Goal: Information Seeking & Learning: Learn about a topic

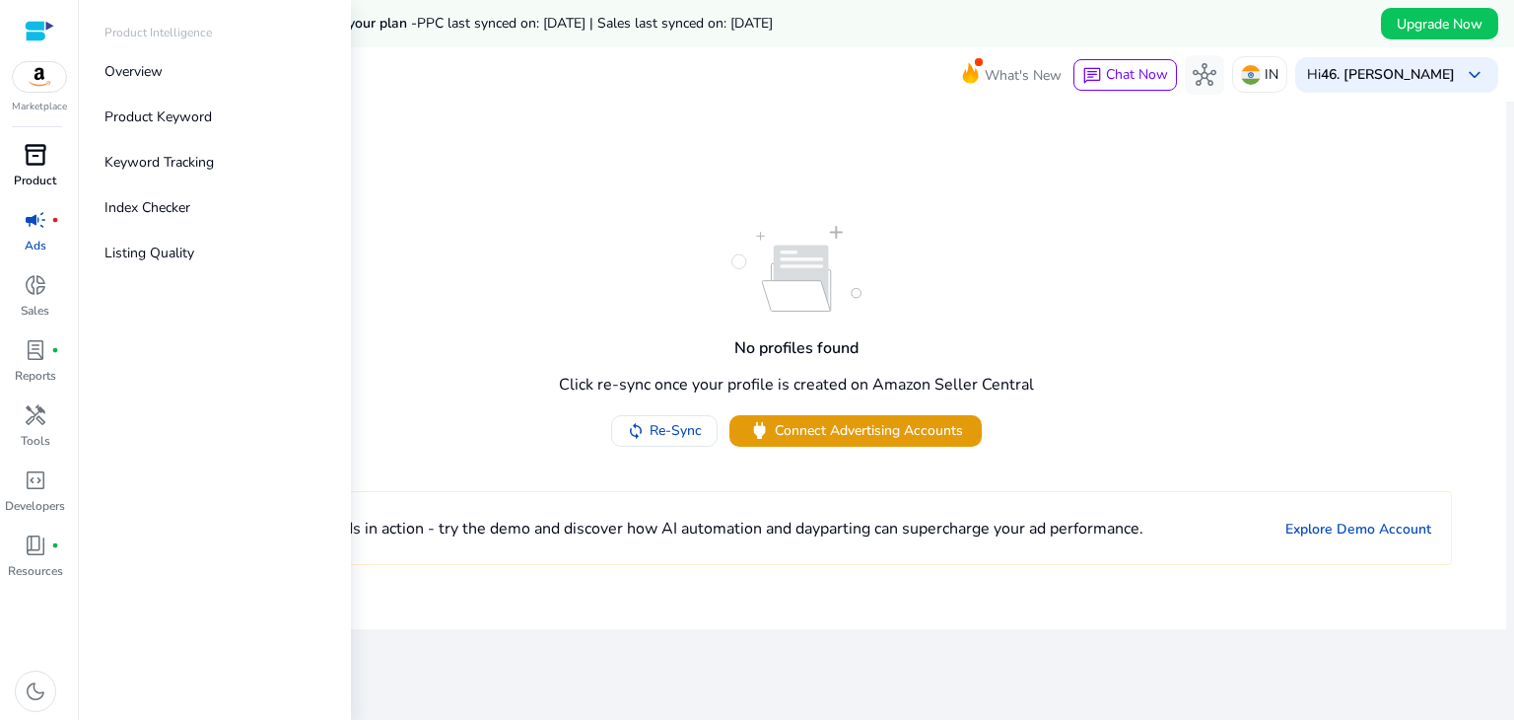
click at [32, 155] on span "inventory_2" at bounding box center [36, 155] width 24 height 24
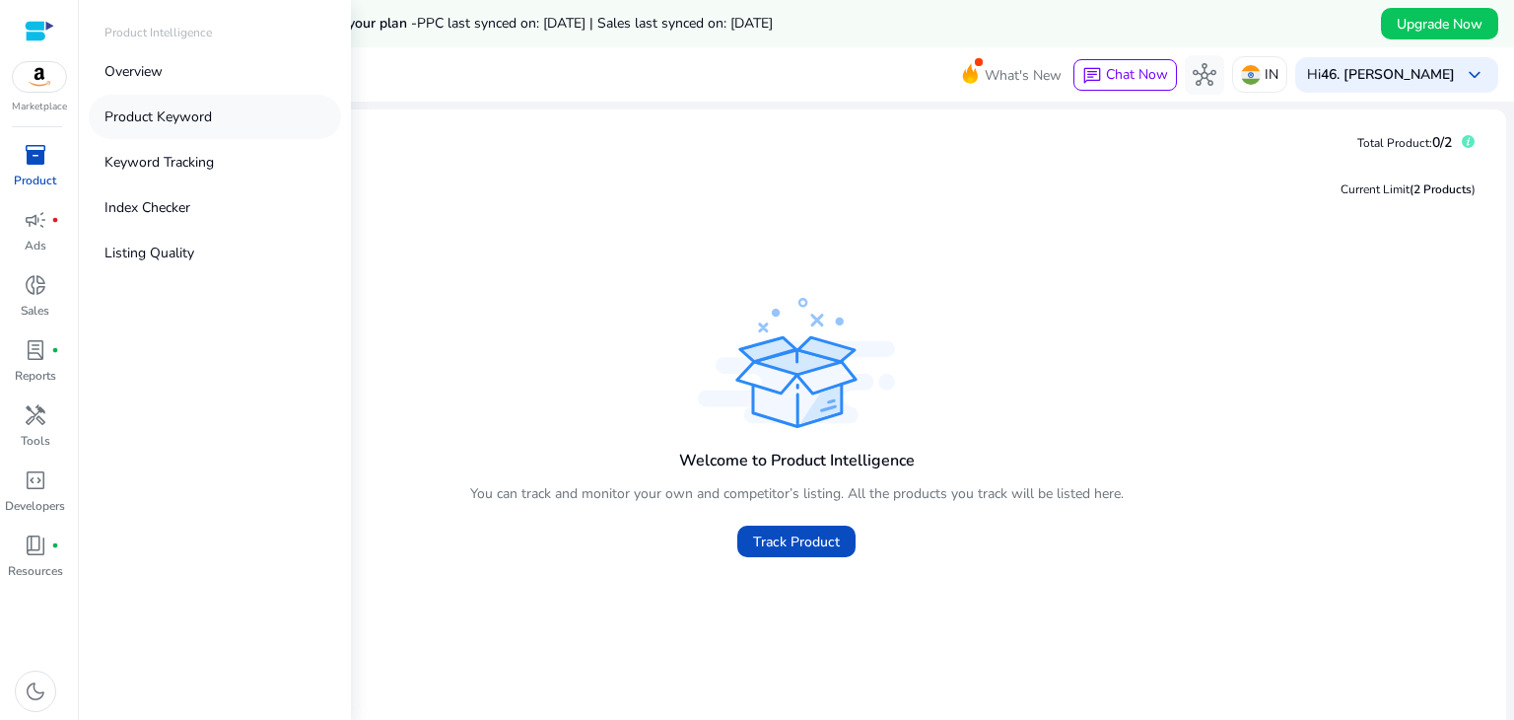
click at [157, 125] on p "Product Keyword" at bounding box center [157, 116] width 107 height 21
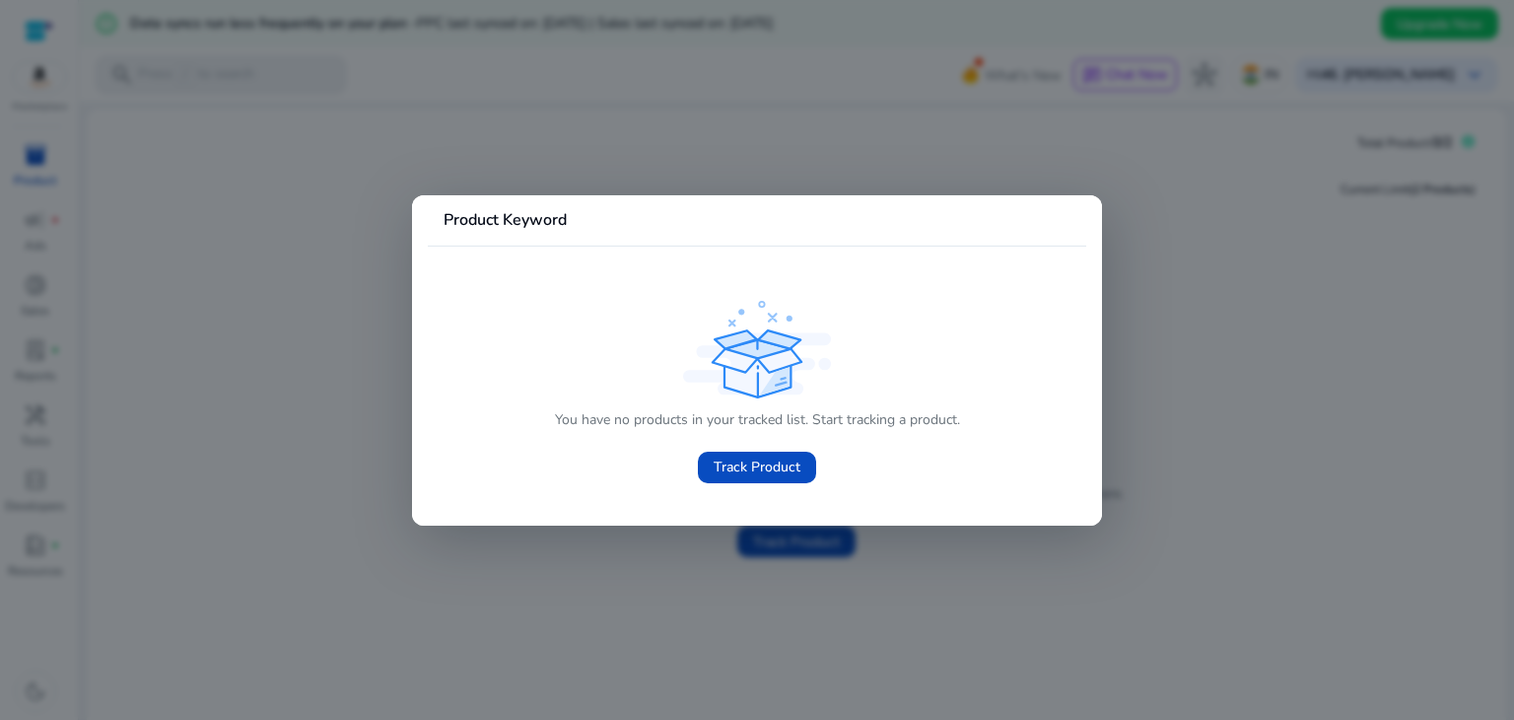
click at [315, 88] on div at bounding box center [757, 360] width 1514 height 720
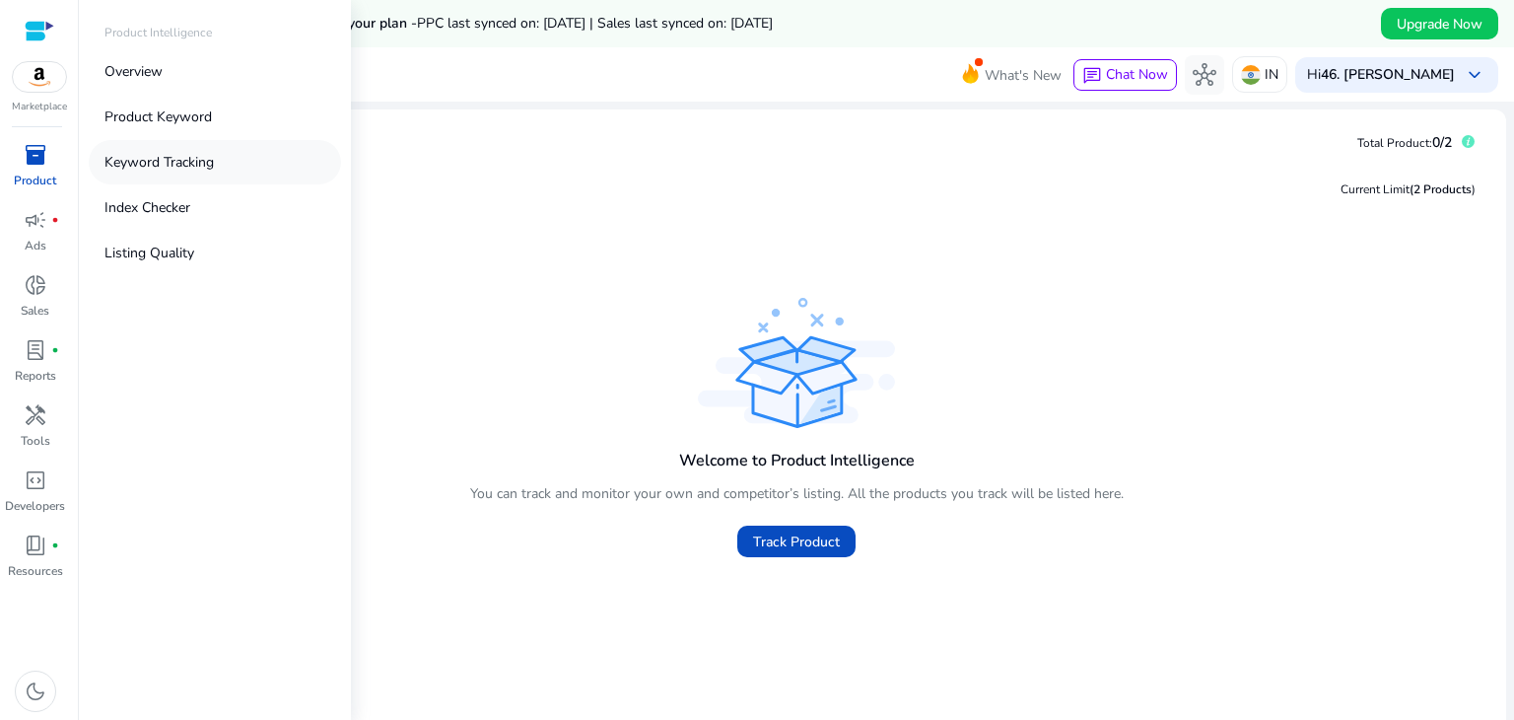
click at [158, 169] on p "Keyword Tracking" at bounding box center [158, 162] width 109 height 21
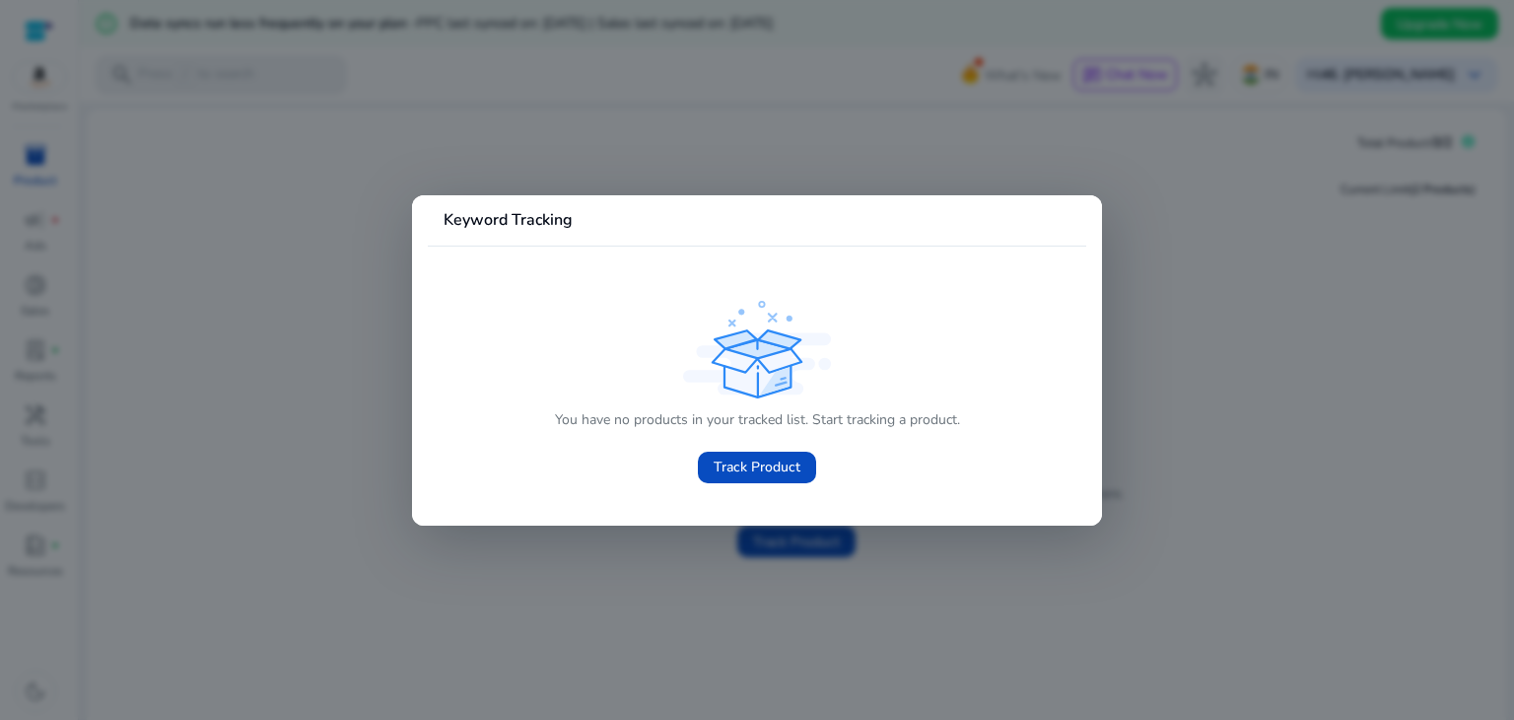
click at [389, 152] on div at bounding box center [757, 360] width 1514 height 720
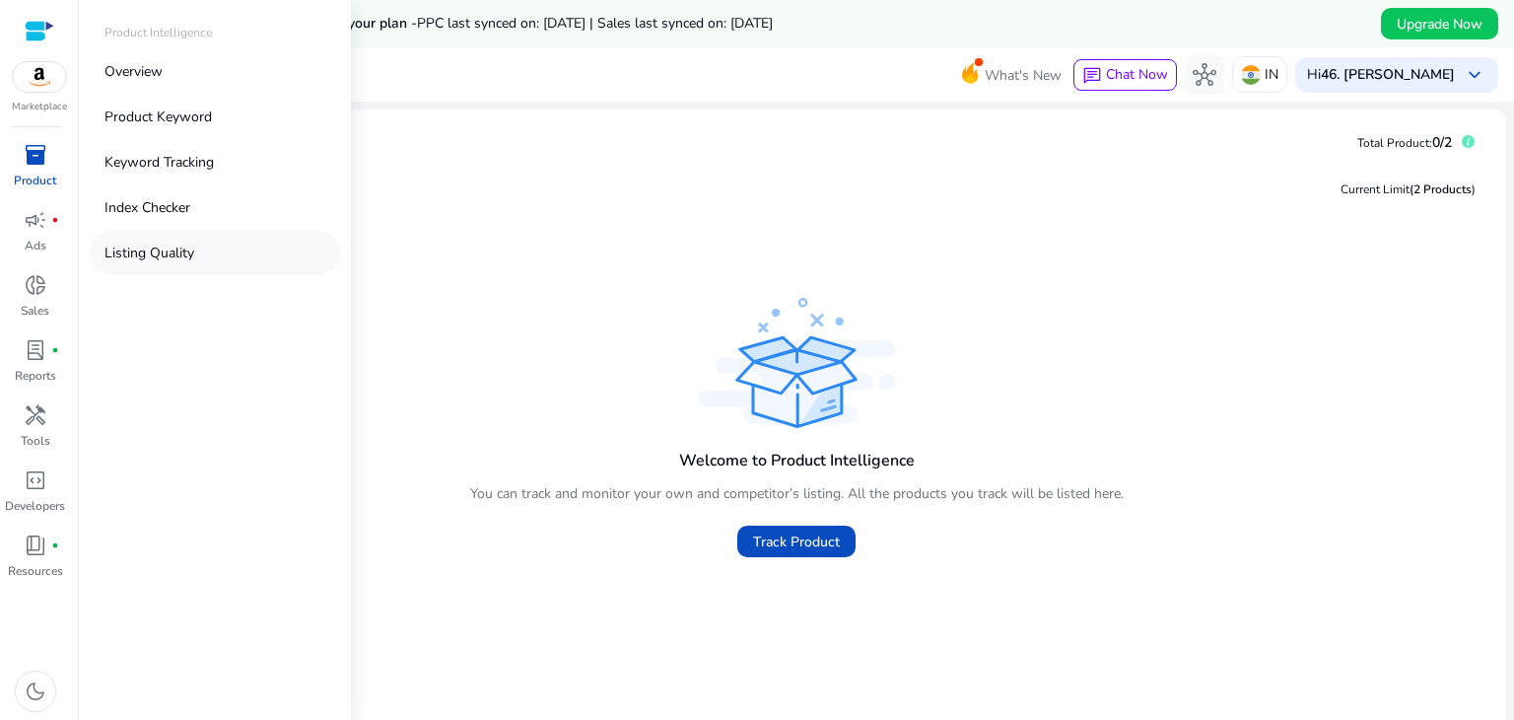
click at [158, 248] on p "Listing Quality" at bounding box center [149, 253] width 90 height 21
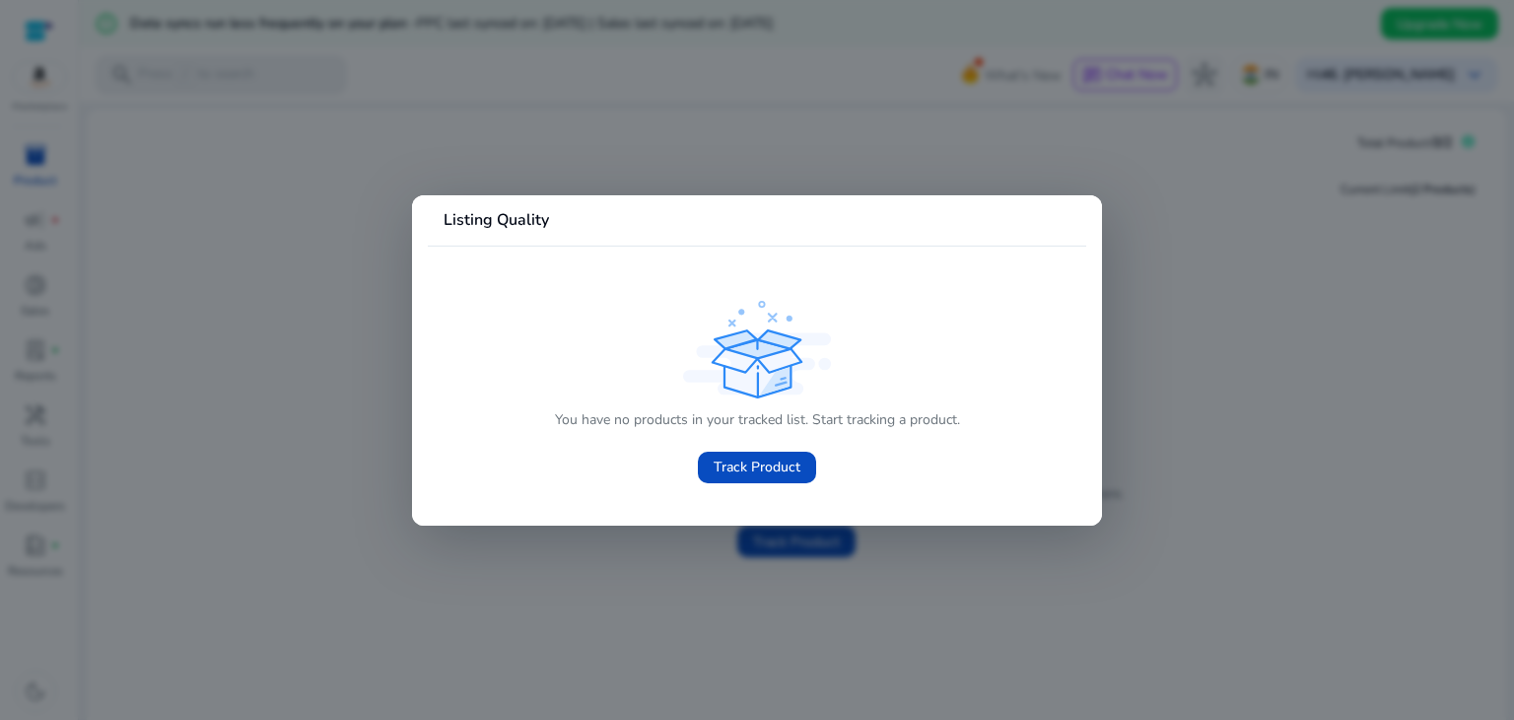
click at [797, 106] on div at bounding box center [757, 360] width 1514 height 720
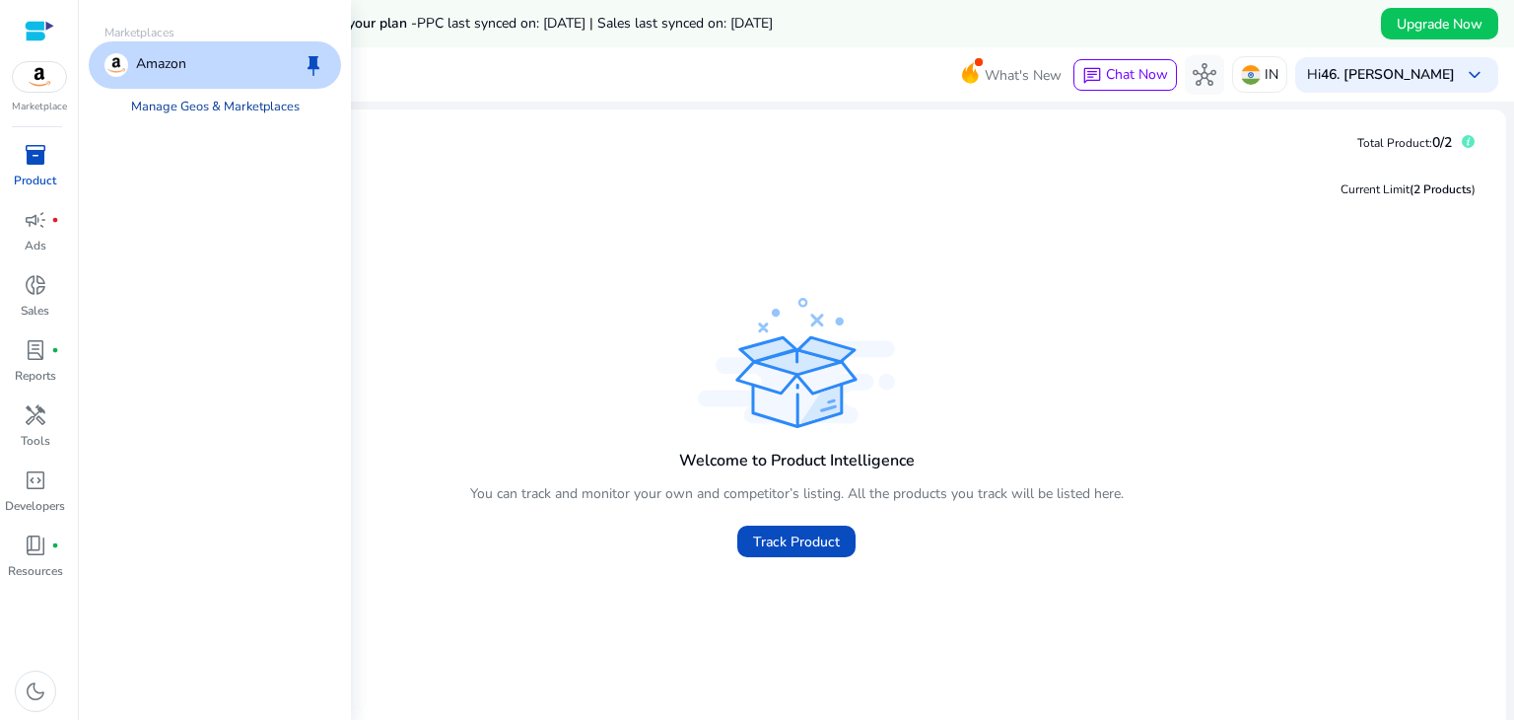
click at [182, 98] on link "Manage Geos & Marketplaces" at bounding box center [215, 106] width 200 height 35
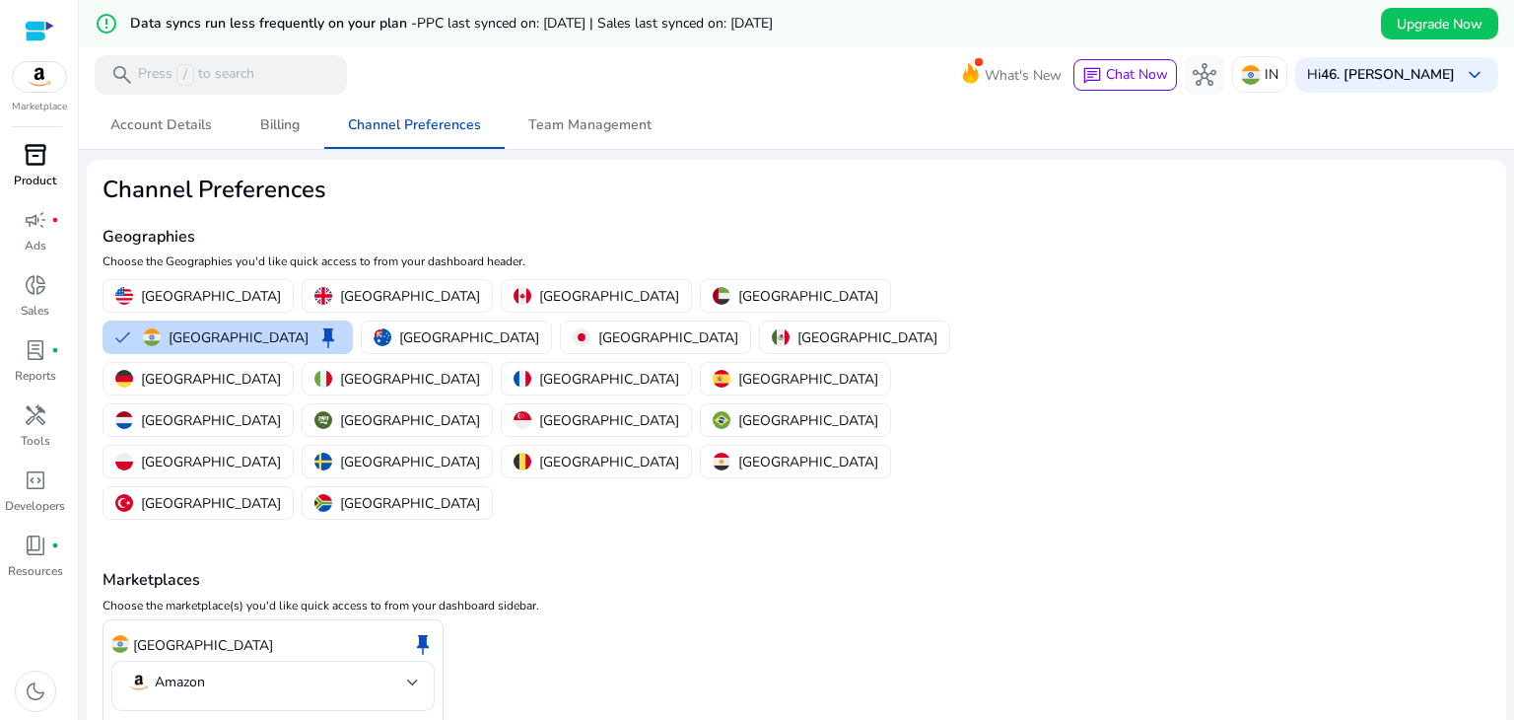
click at [43, 89] on img at bounding box center [39, 77] width 53 height 30
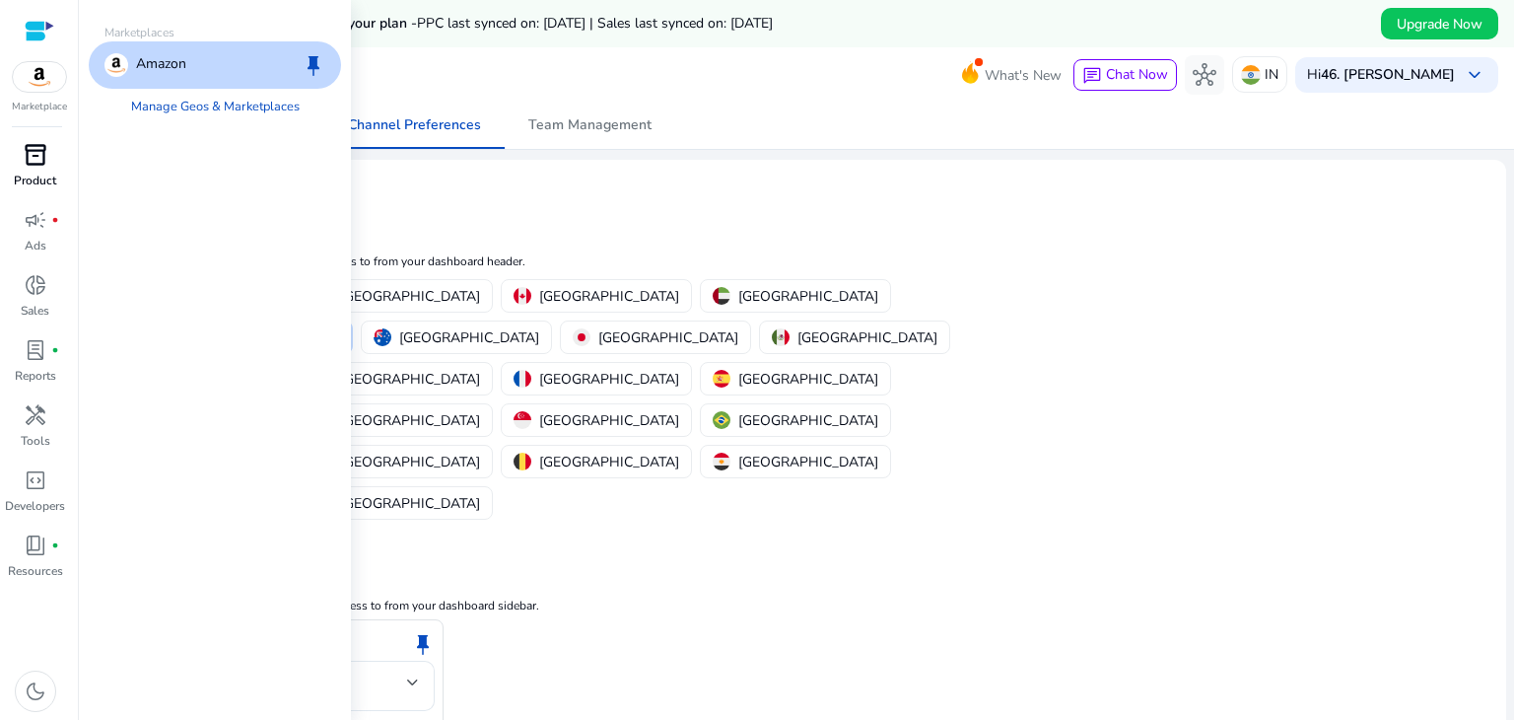
click at [173, 72] on p "Amazon" at bounding box center [161, 65] width 50 height 24
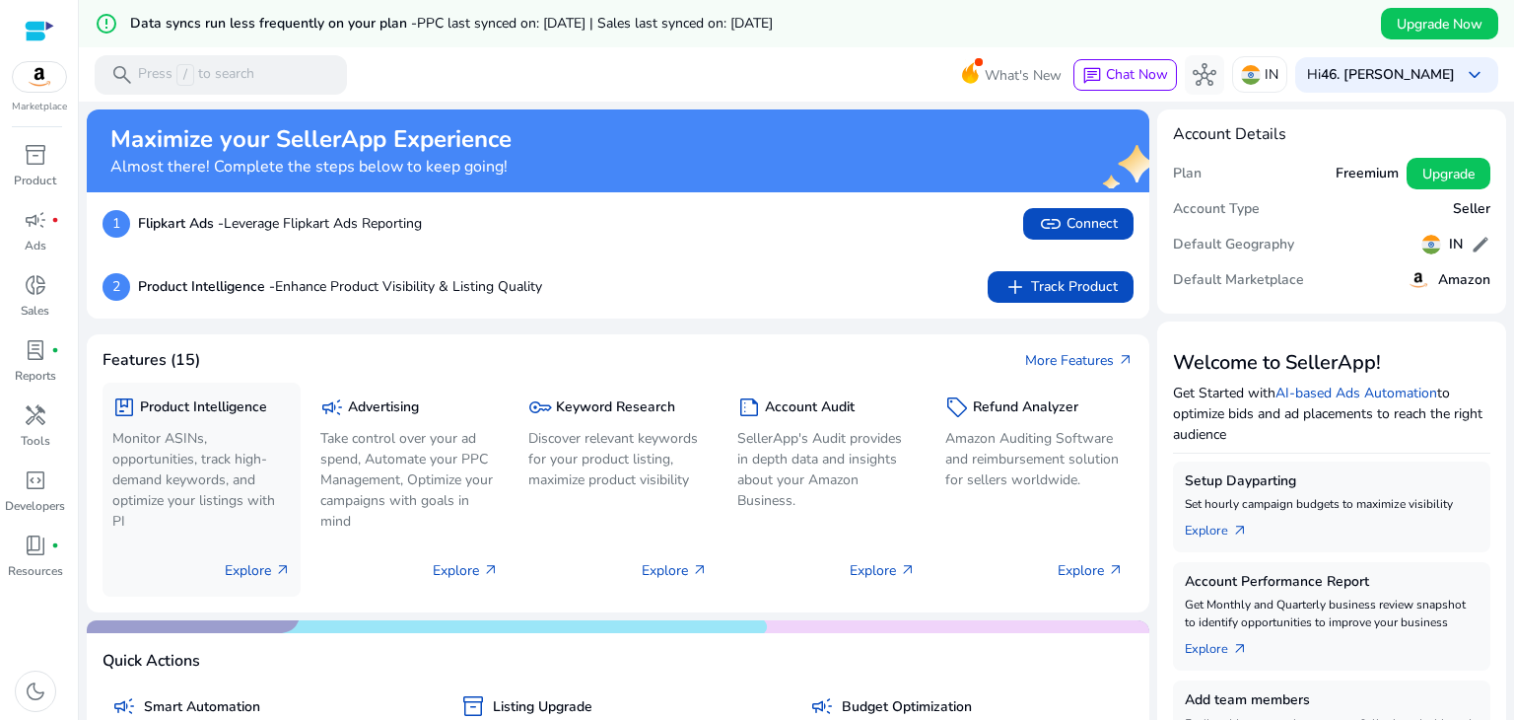
click at [244, 565] on p "Explore arrow_outward" at bounding box center [258, 570] width 66 height 21
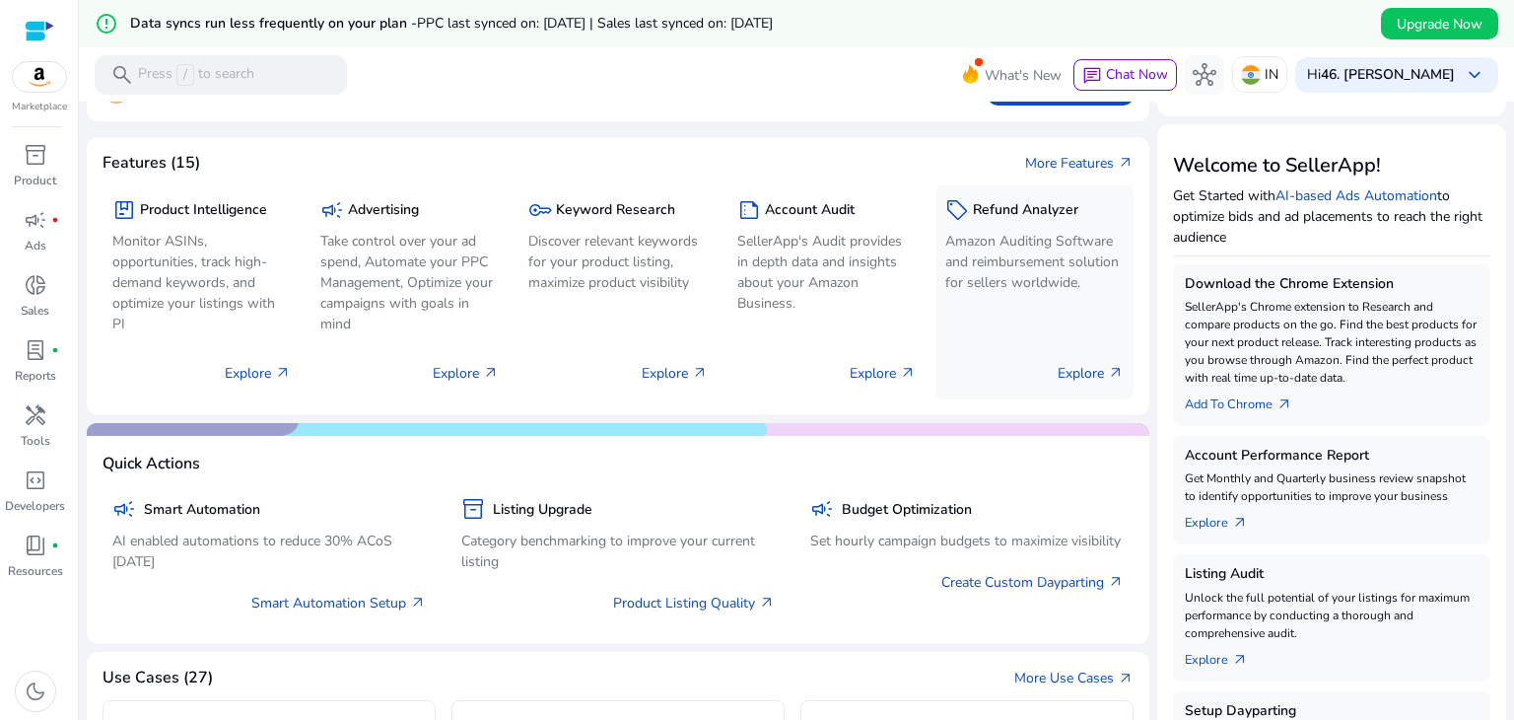
scroll to position [296, 0]
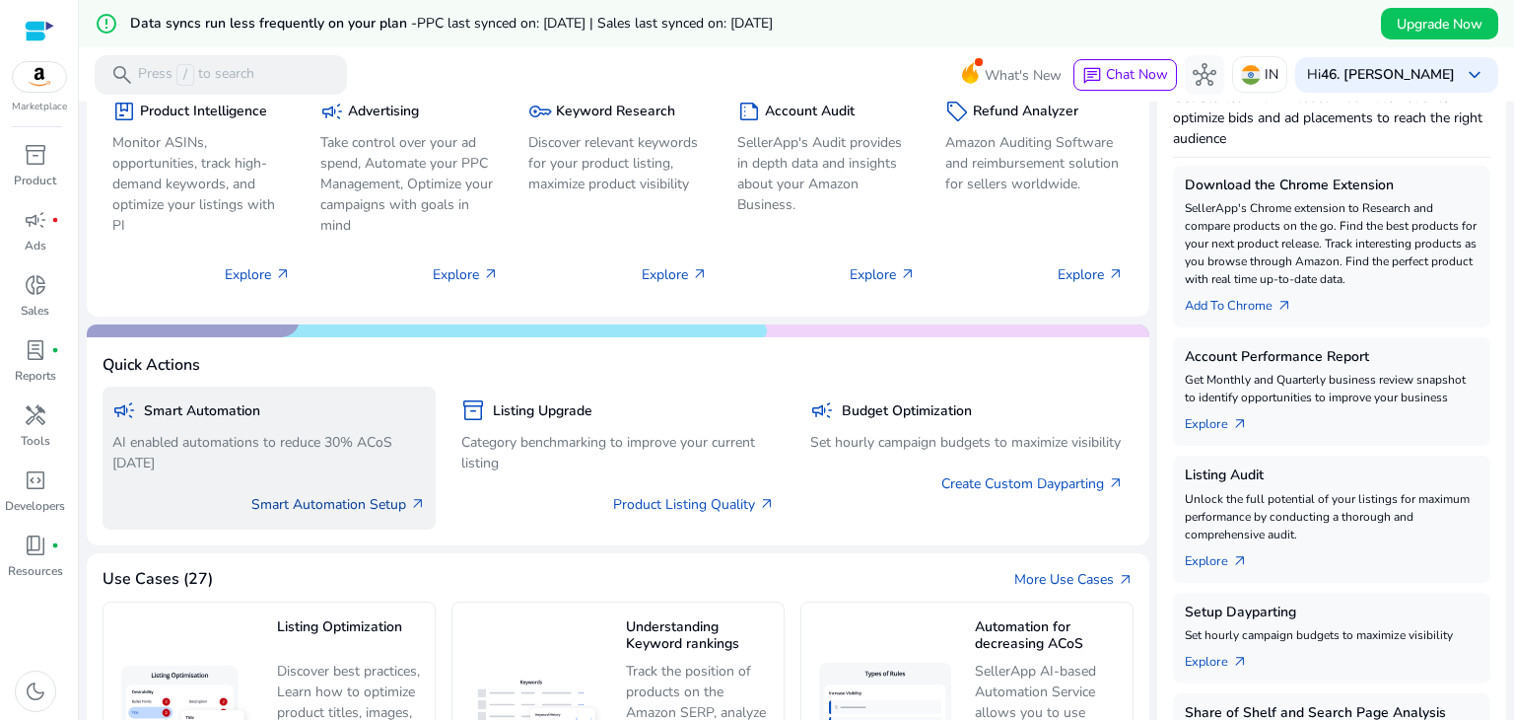
click at [337, 500] on link "Smart Automation Setup arrow_outward" at bounding box center [338, 504] width 174 height 21
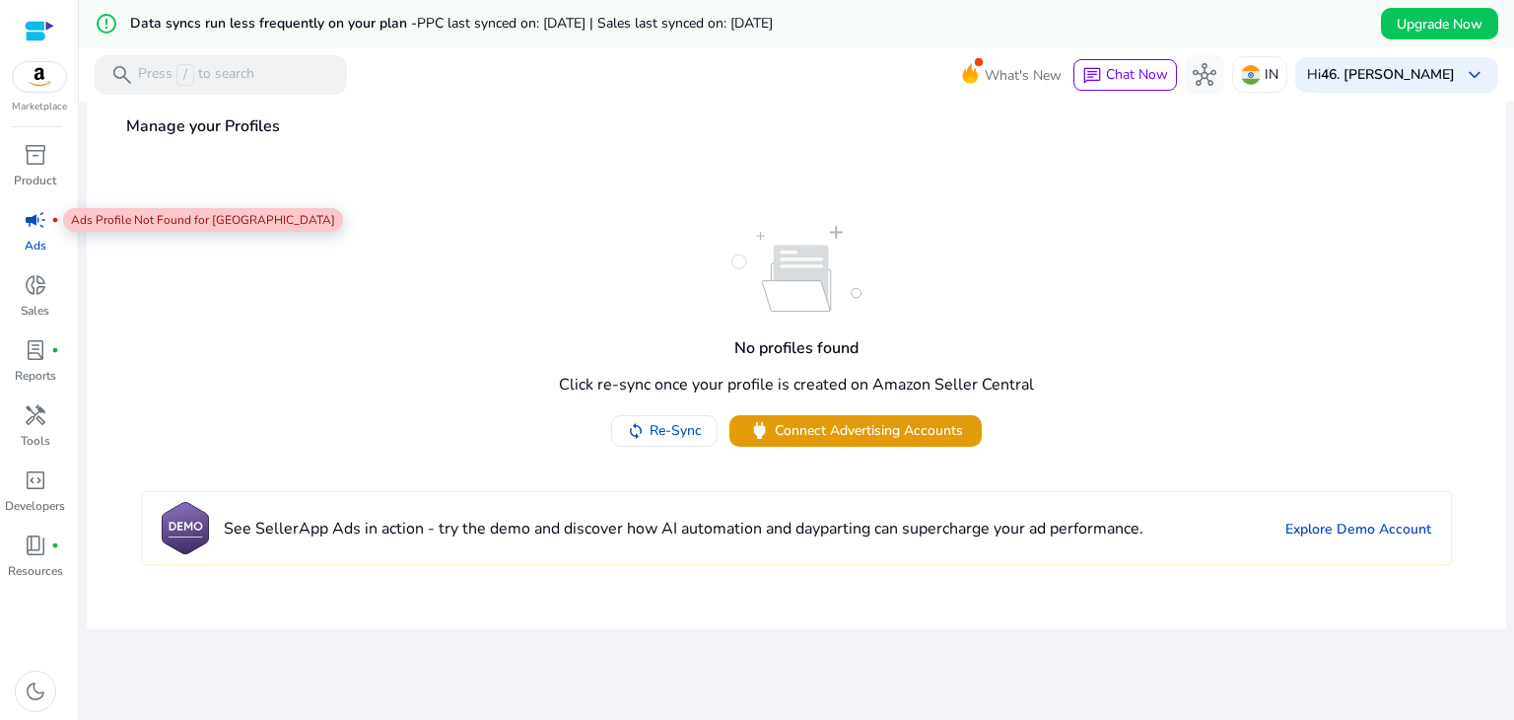
click at [28, 218] on span "campaign" at bounding box center [36, 220] width 24 height 24
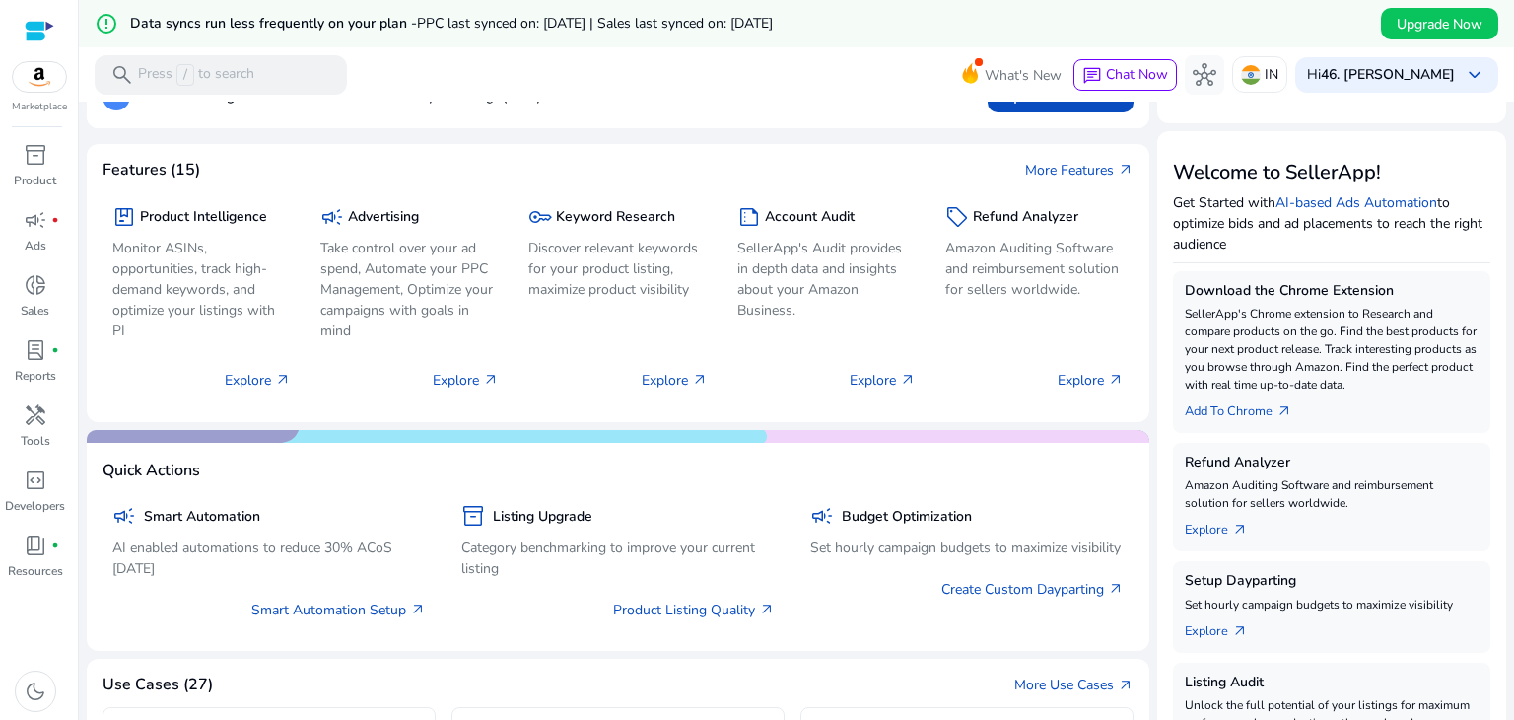
scroll to position [197, 0]
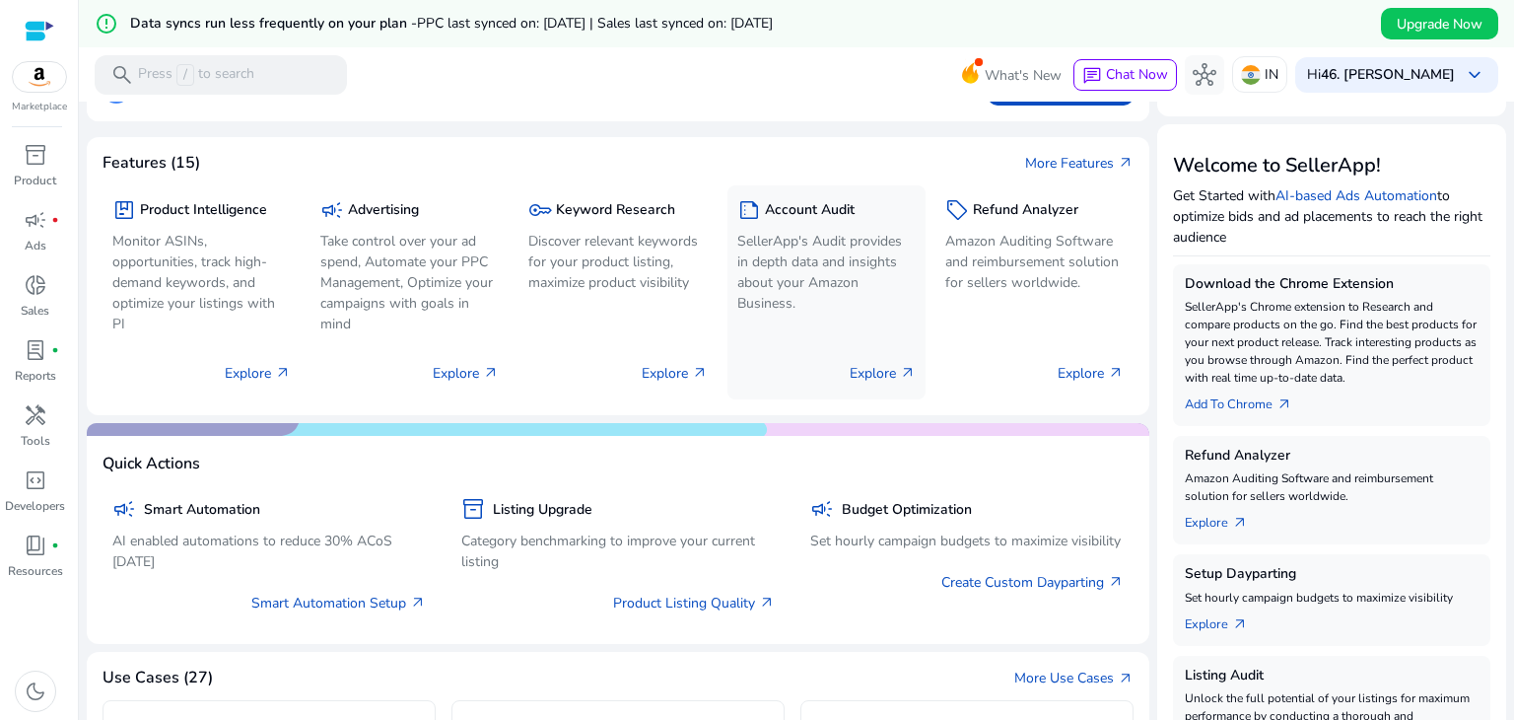
click at [867, 365] on p "Explore arrow_outward" at bounding box center [883, 373] width 66 height 21
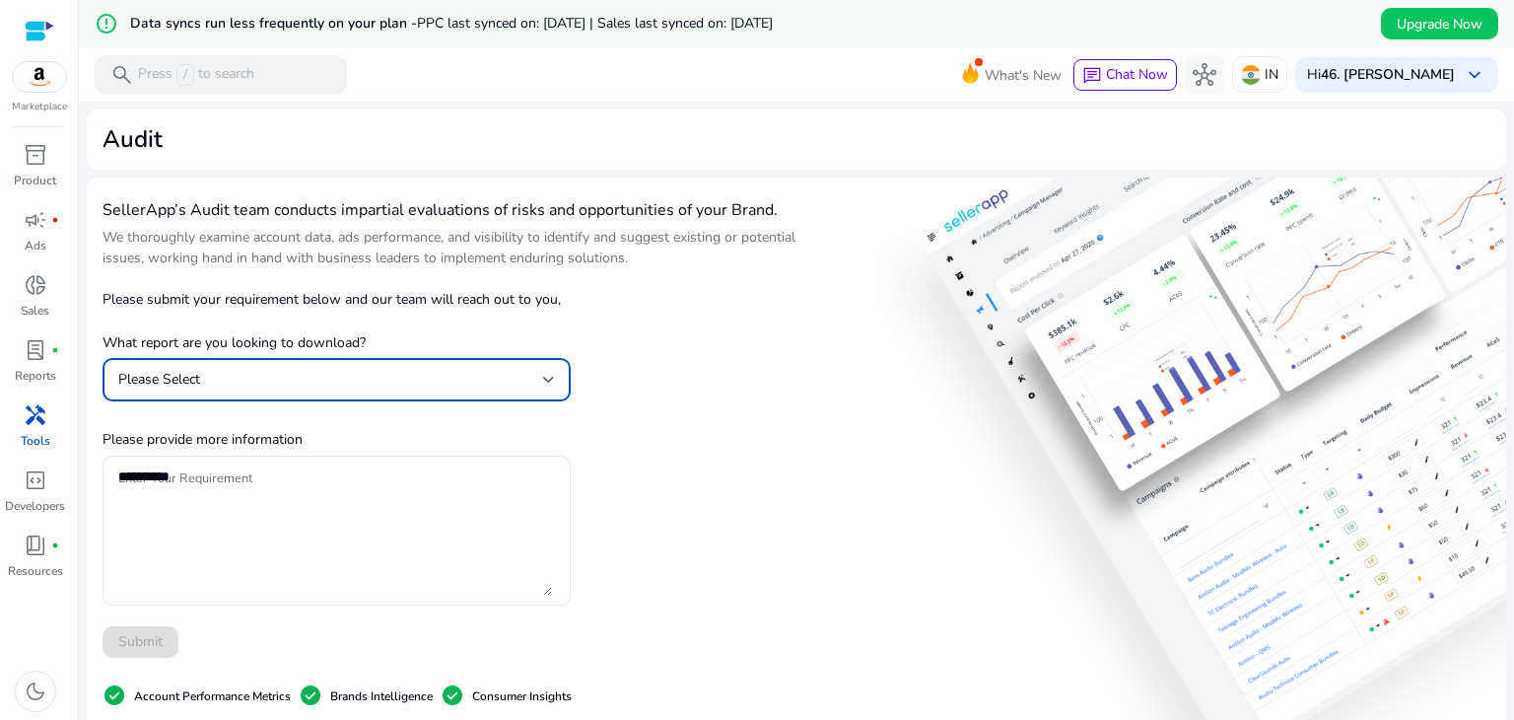
click at [543, 369] on div at bounding box center [549, 380] width 12 height 24
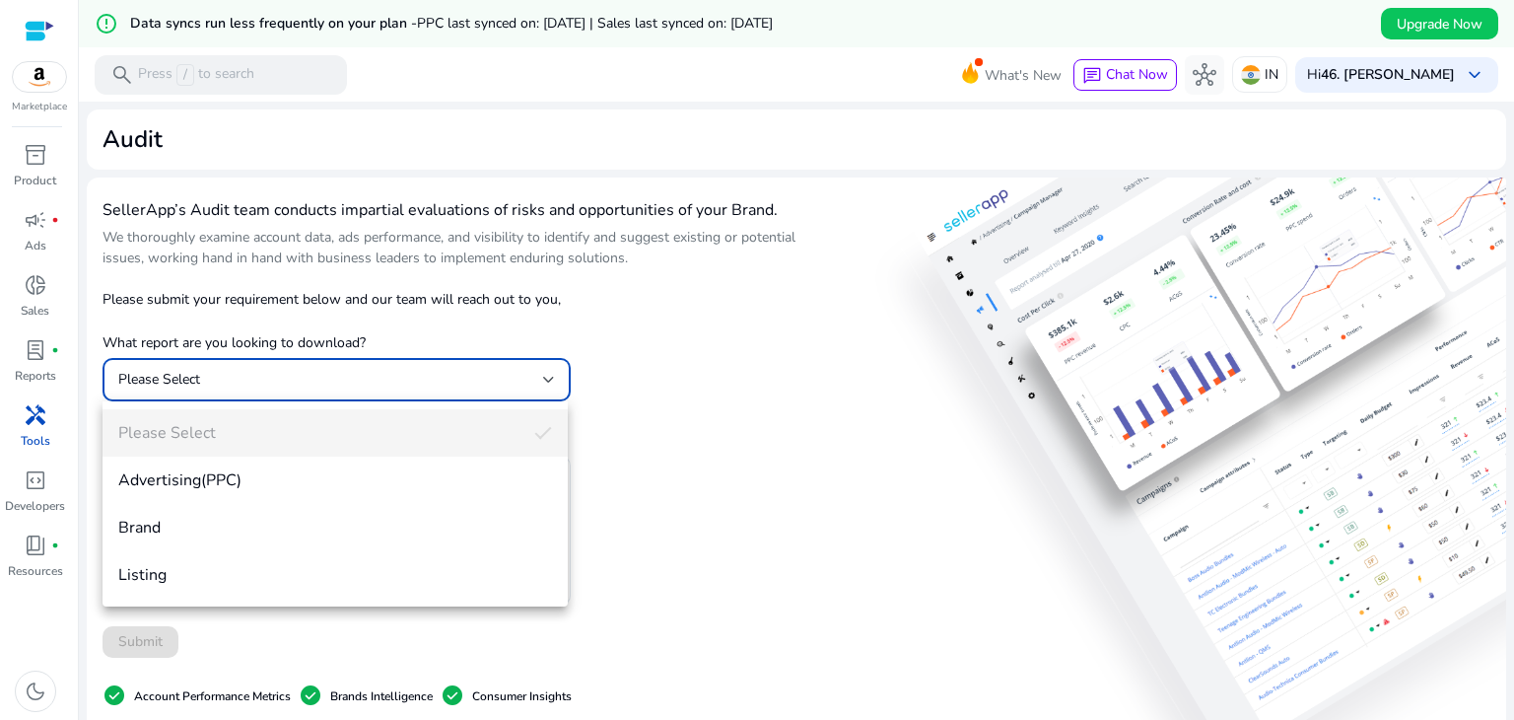
click at [575, 327] on div at bounding box center [757, 360] width 1514 height 720
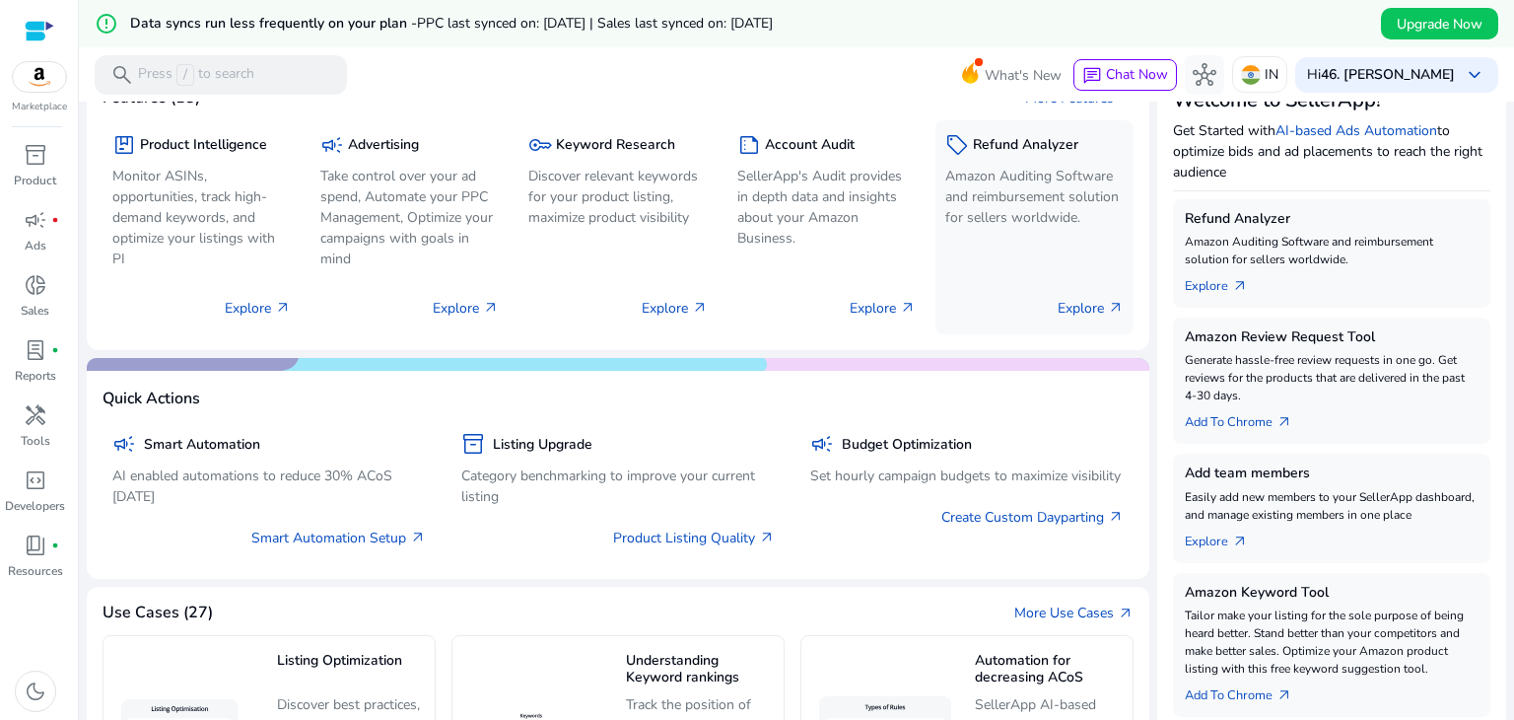
scroll to position [296, 0]
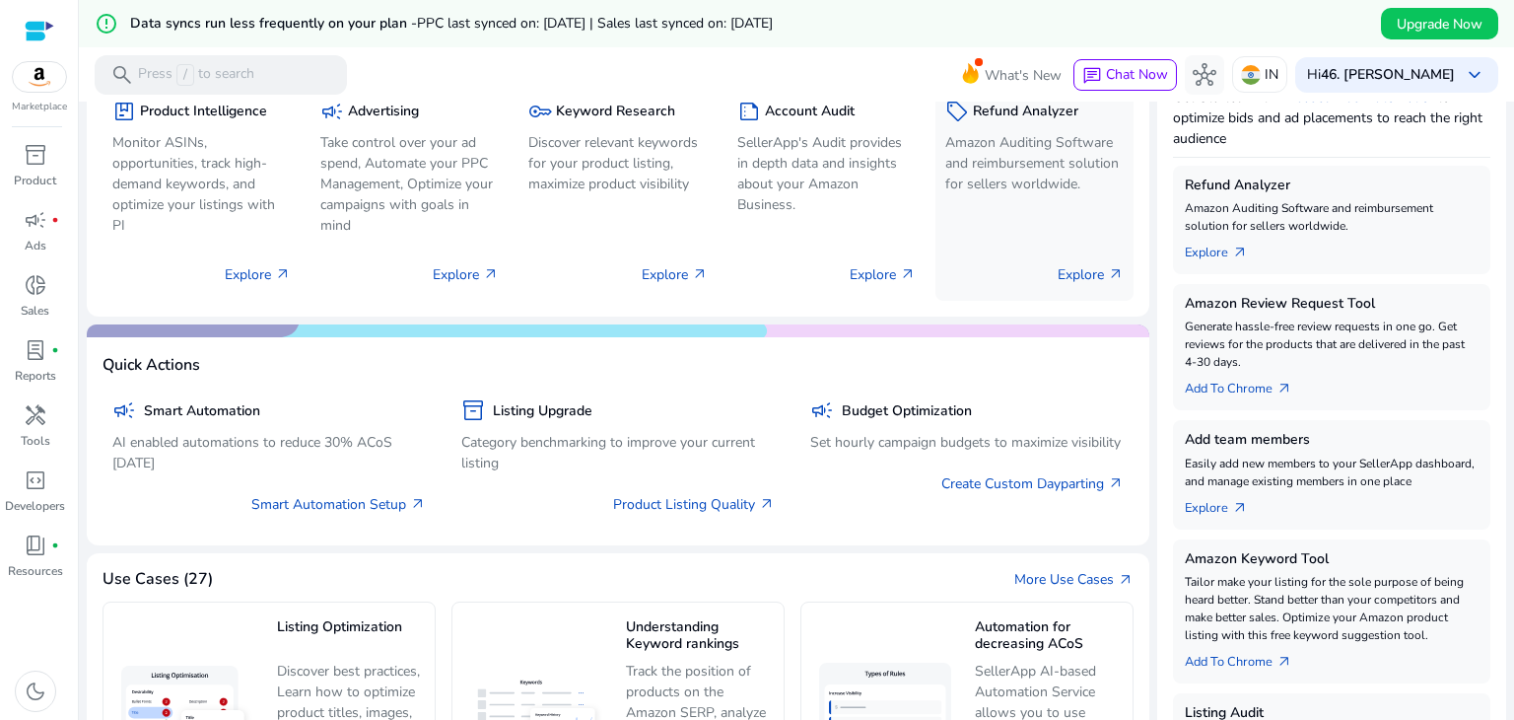
click at [906, 273] on p "Explore arrow_outward" at bounding box center [1091, 274] width 66 height 21
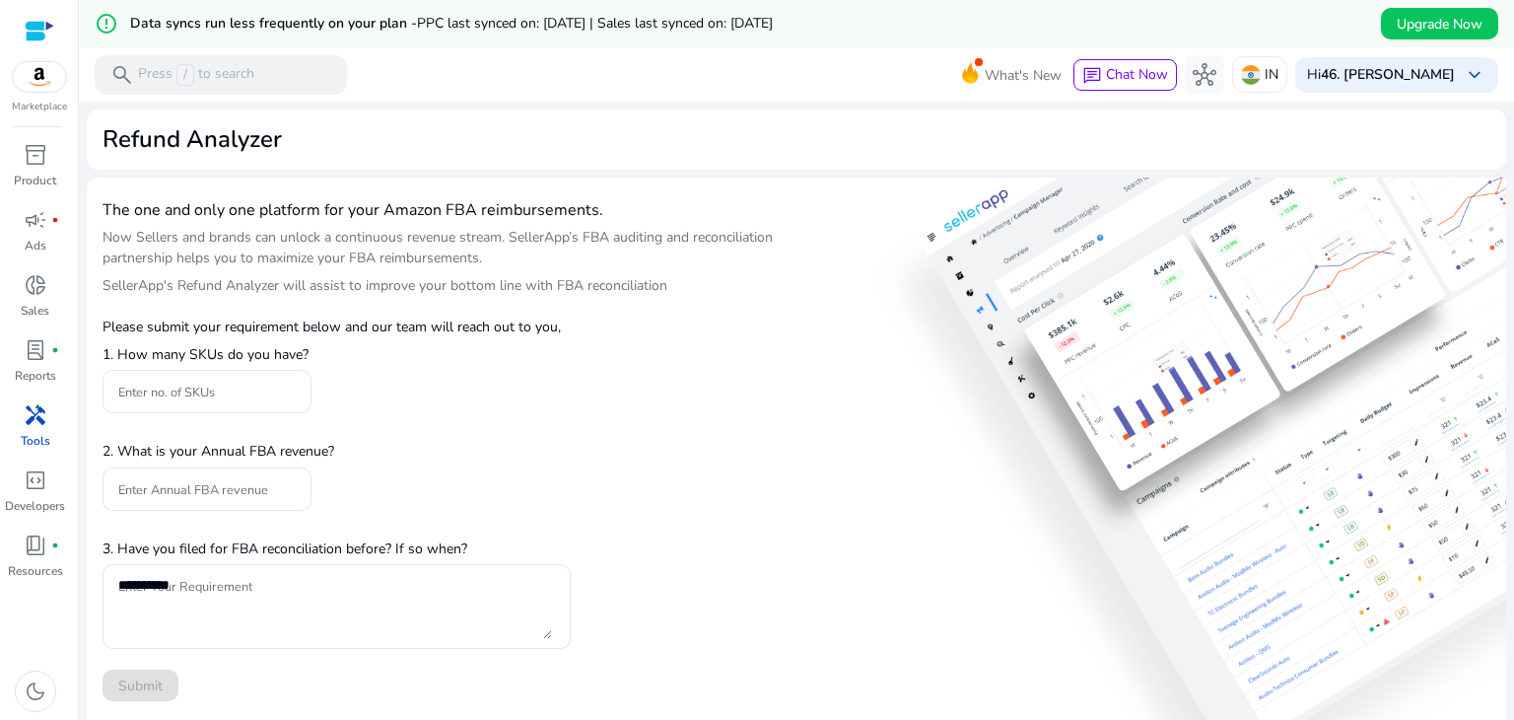
scroll to position [99, 0]
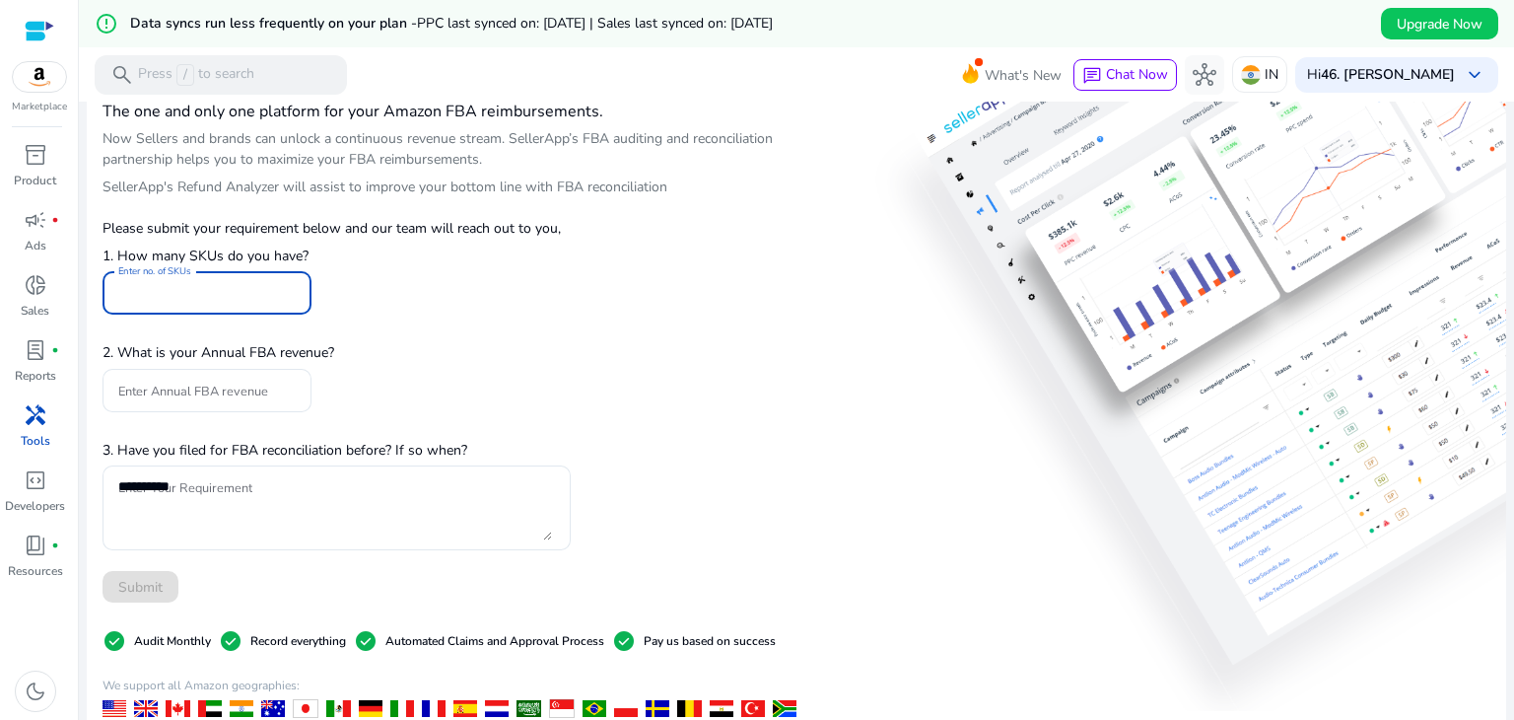
type input "**"
click at [284, 297] on input "**" at bounding box center [206, 293] width 177 height 22
click at [433, 299] on div "Please submit your requirement below and our team will reach out to you, 1. How…" at bounding box center [337, 403] width 468 height 400
click at [241, 287] on input "**" at bounding box center [206, 293] width 177 height 22
click at [500, 250] on p "1. How many SKUs do you have?" at bounding box center [337, 255] width 468 height 21
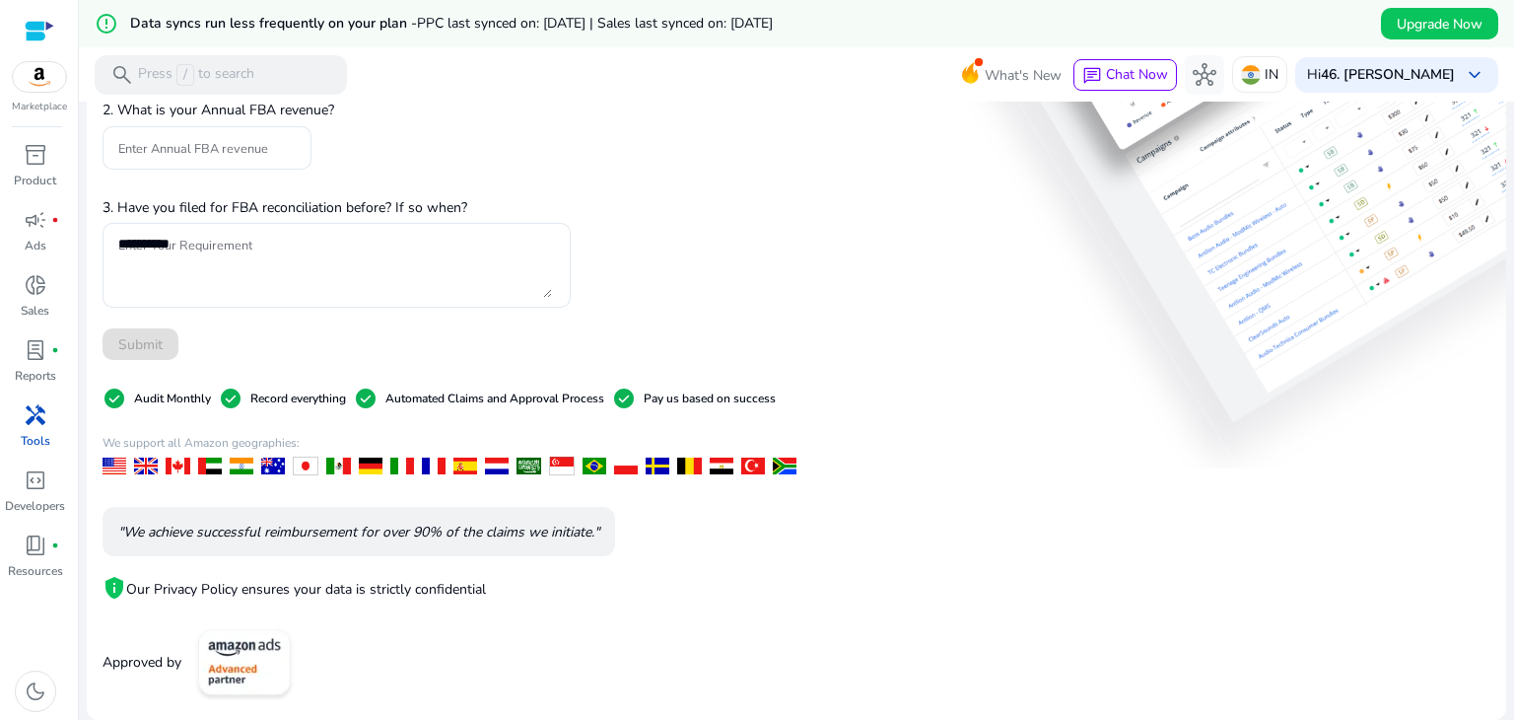
scroll to position [0, 0]
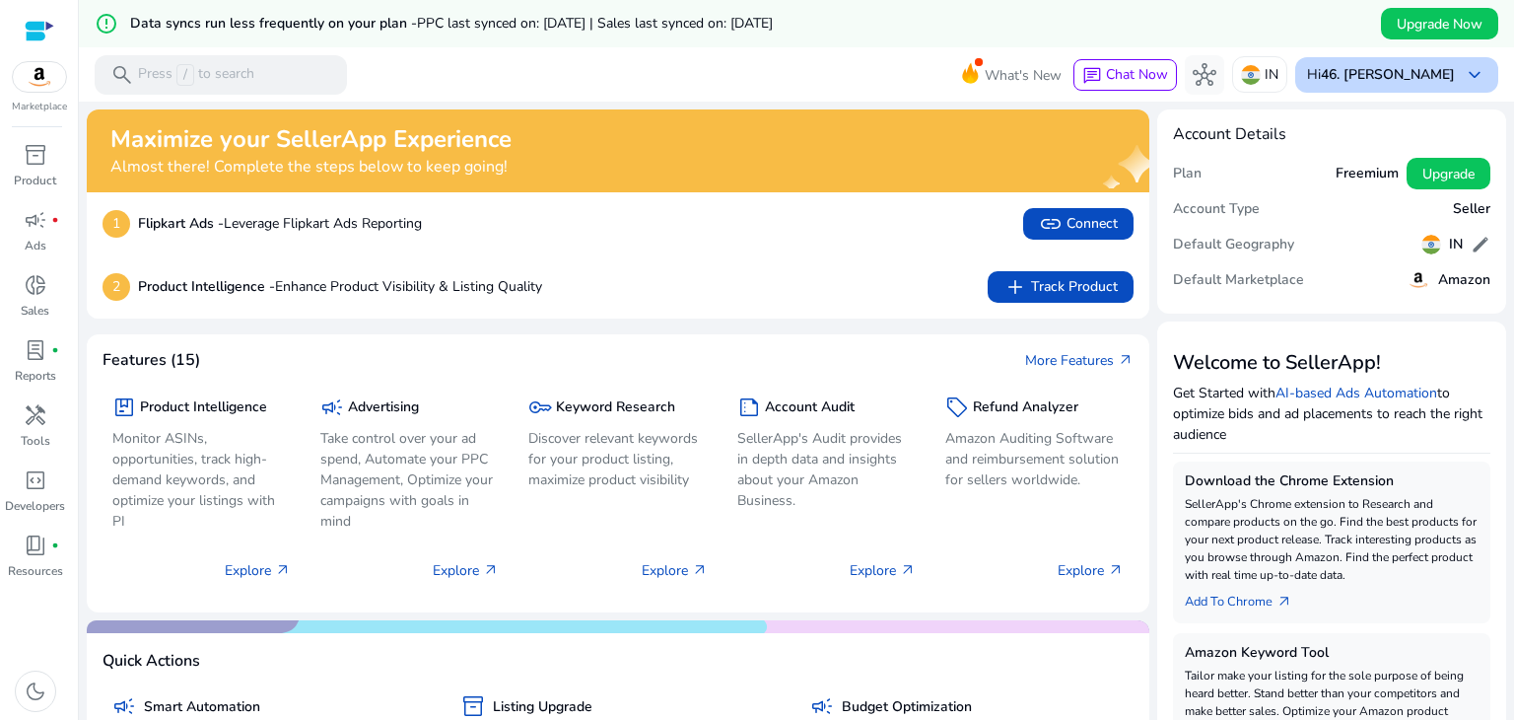
click at [1452, 72] on div "Hi 46. Shankar Kumar keyboard_arrow_down" at bounding box center [1396, 74] width 203 height 35
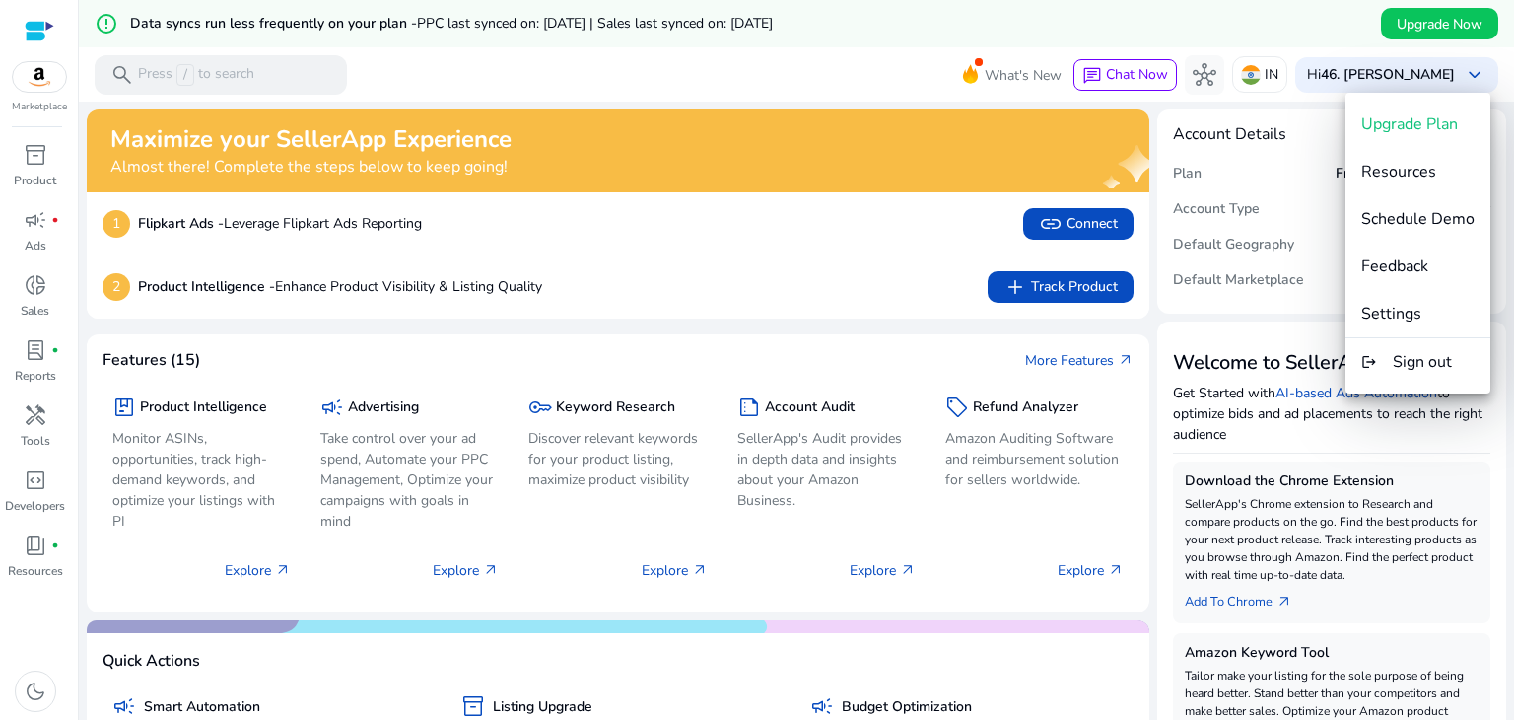
click at [1281, 143] on div at bounding box center [757, 360] width 1514 height 720
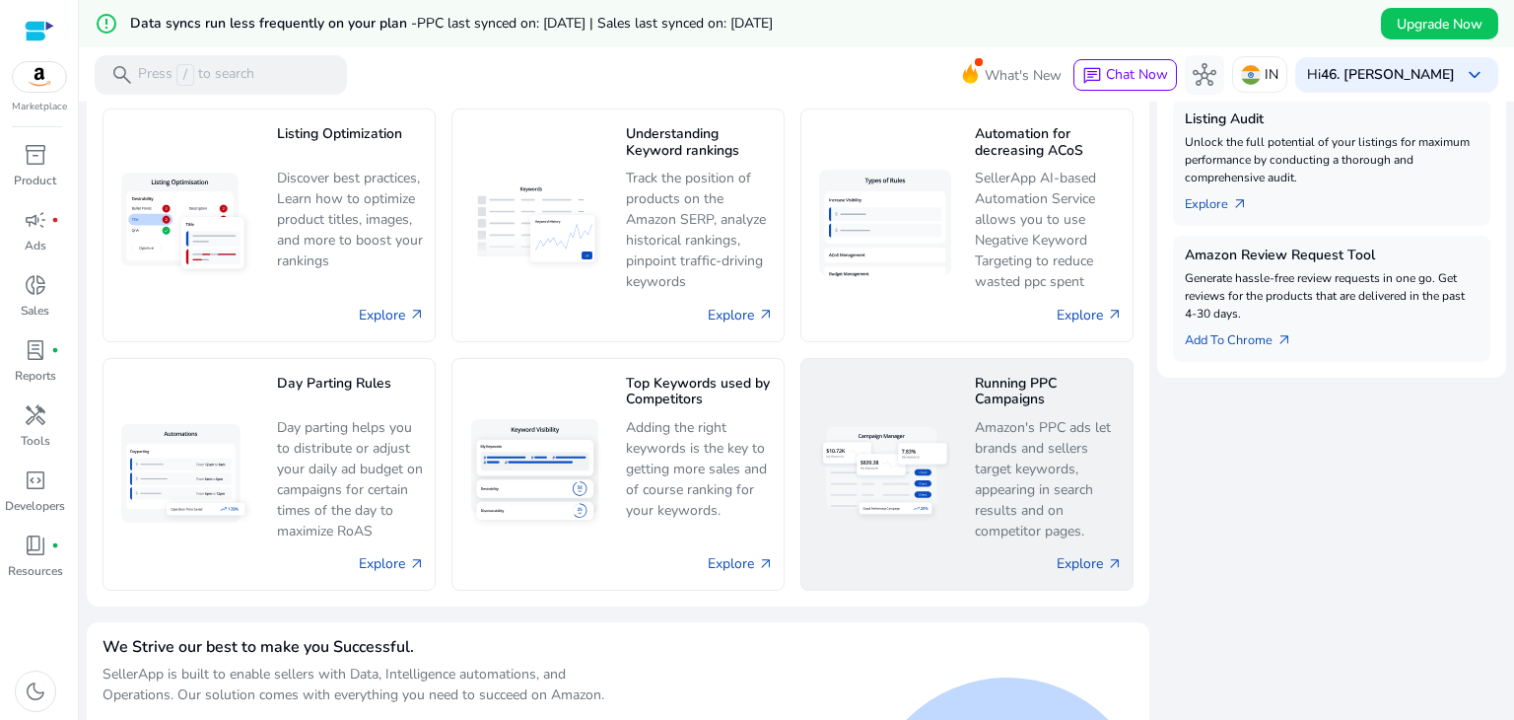
scroll to position [887, 0]
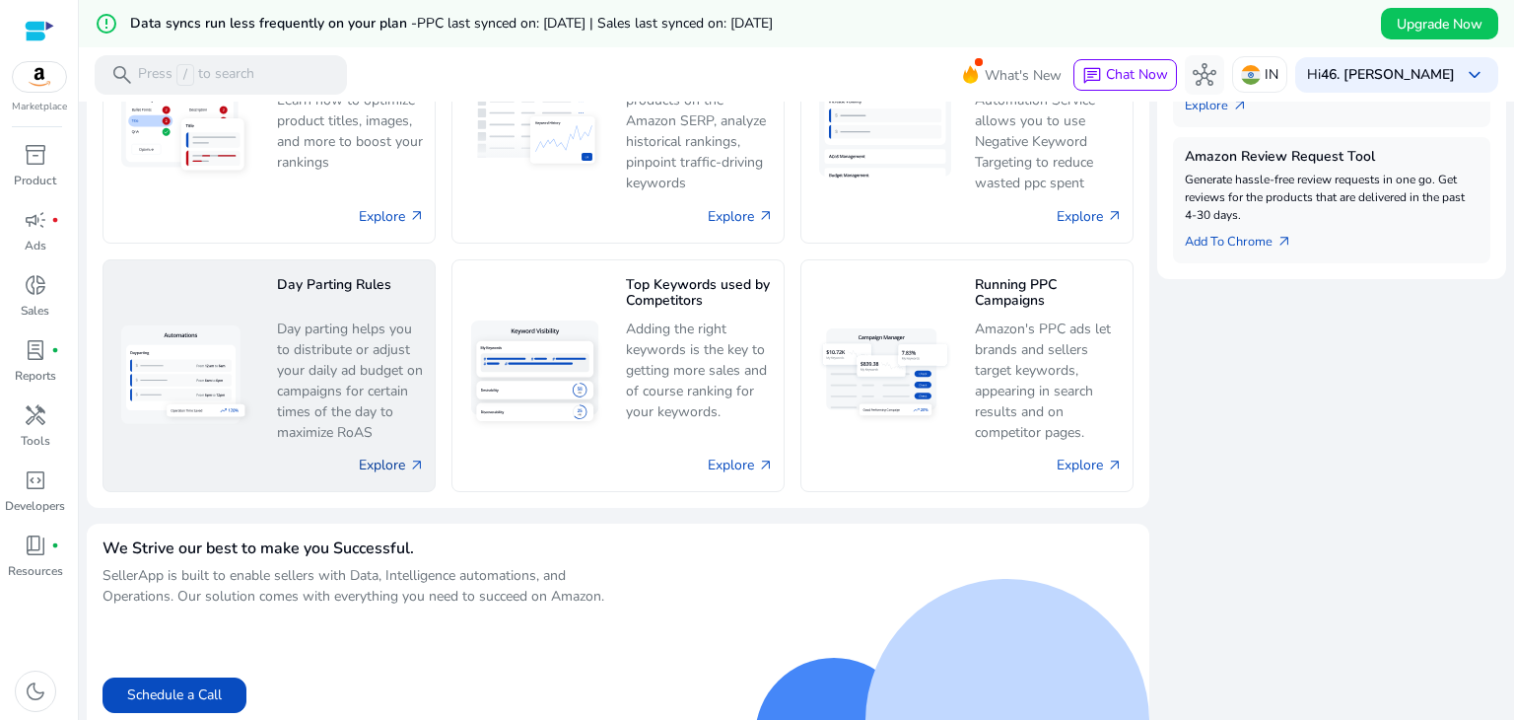
click at [370, 458] on link "Explore arrow_outward" at bounding box center [392, 464] width 66 height 21
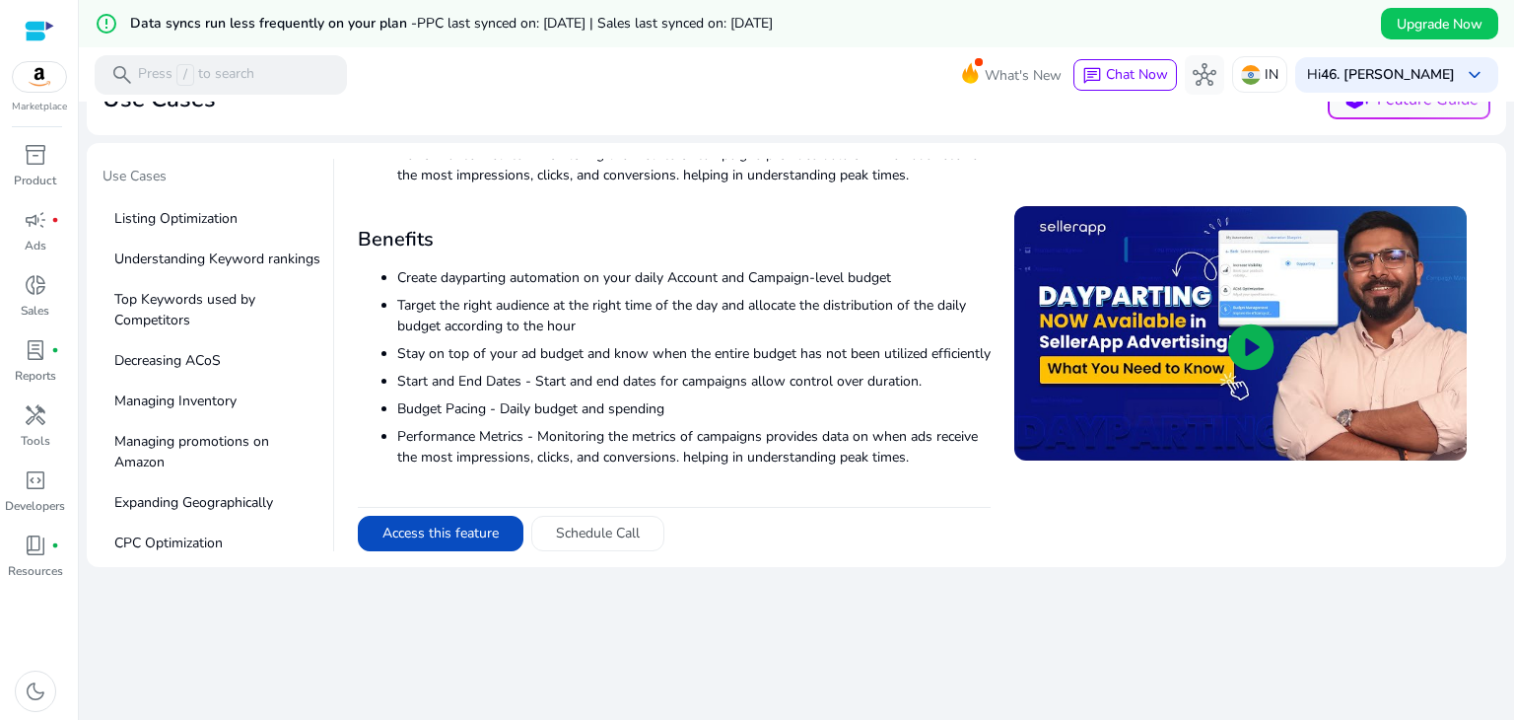
scroll to position [117, 0]
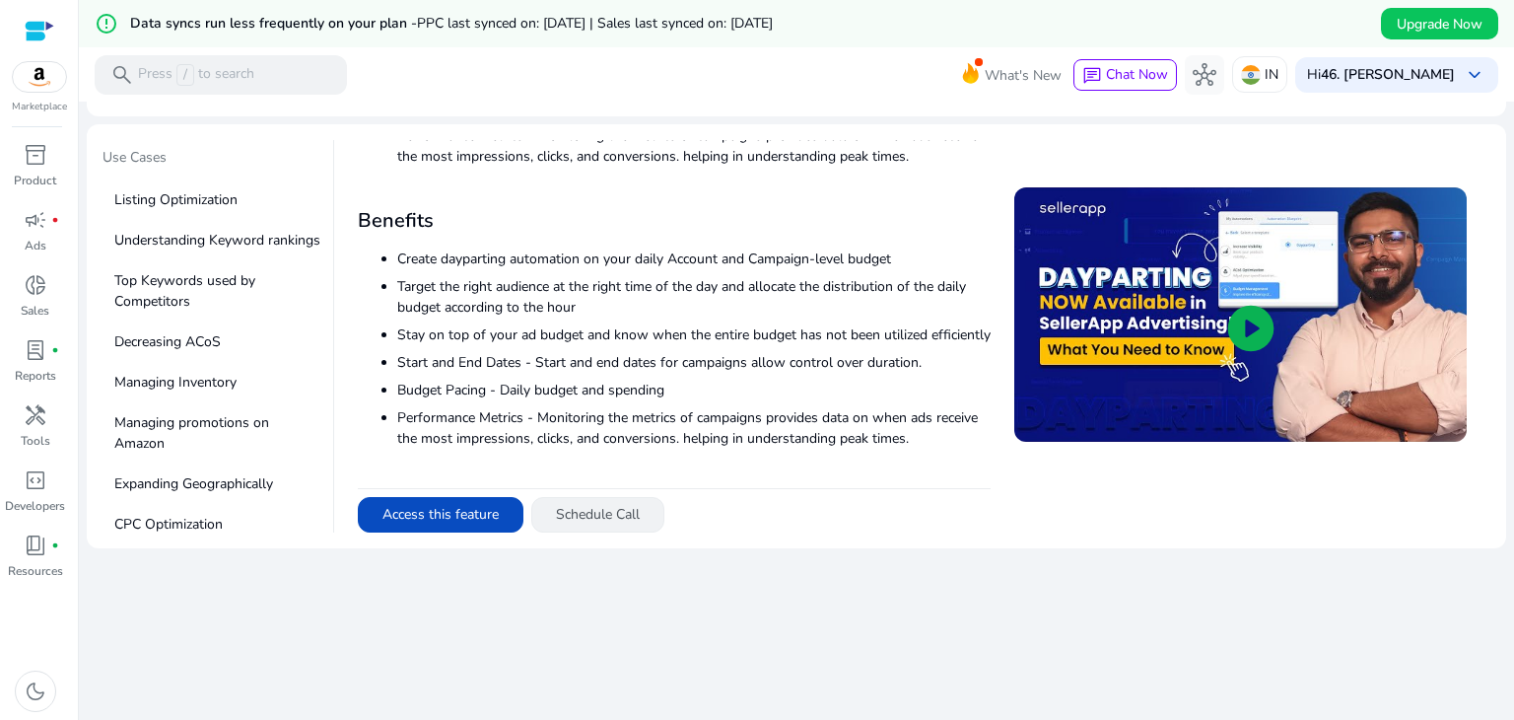
click at [603, 510] on button "Schedule Call" at bounding box center [597, 514] width 133 height 35
click at [487, 518] on button "Access this feature" at bounding box center [441, 514] width 166 height 35
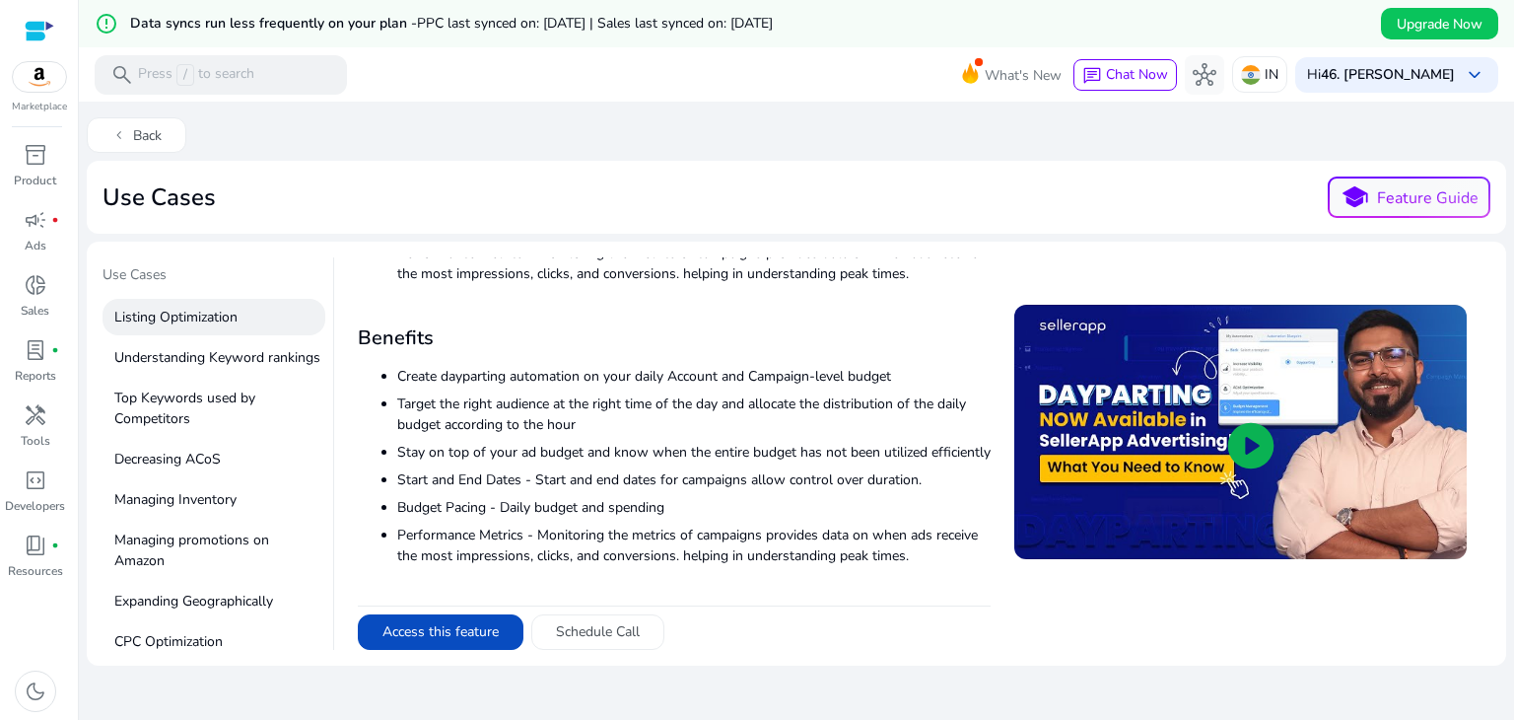
click at [197, 304] on p "Listing Optimization" at bounding box center [214, 317] width 223 height 36
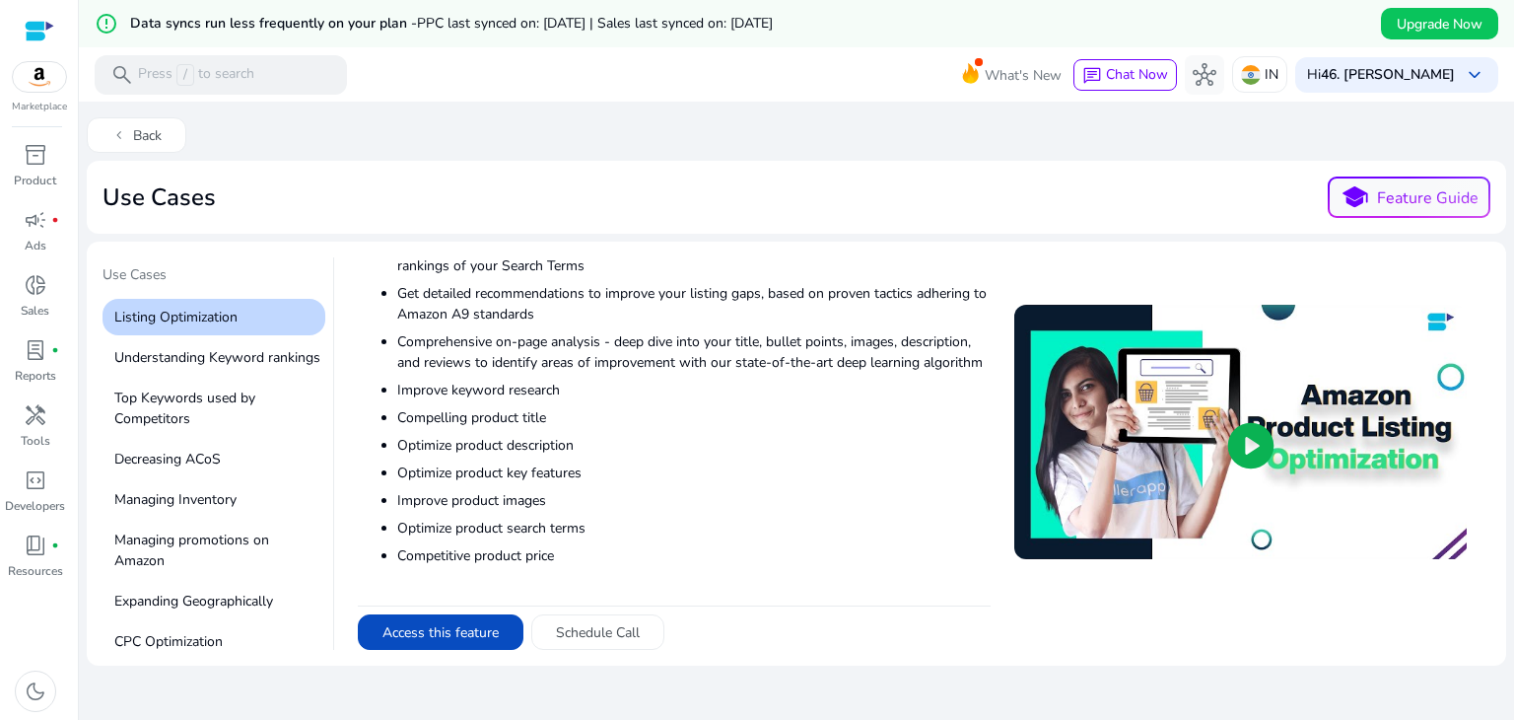
scroll to position [530, 0]
click at [201, 361] on p "Understanding Keyword rankings" at bounding box center [214, 357] width 223 height 36
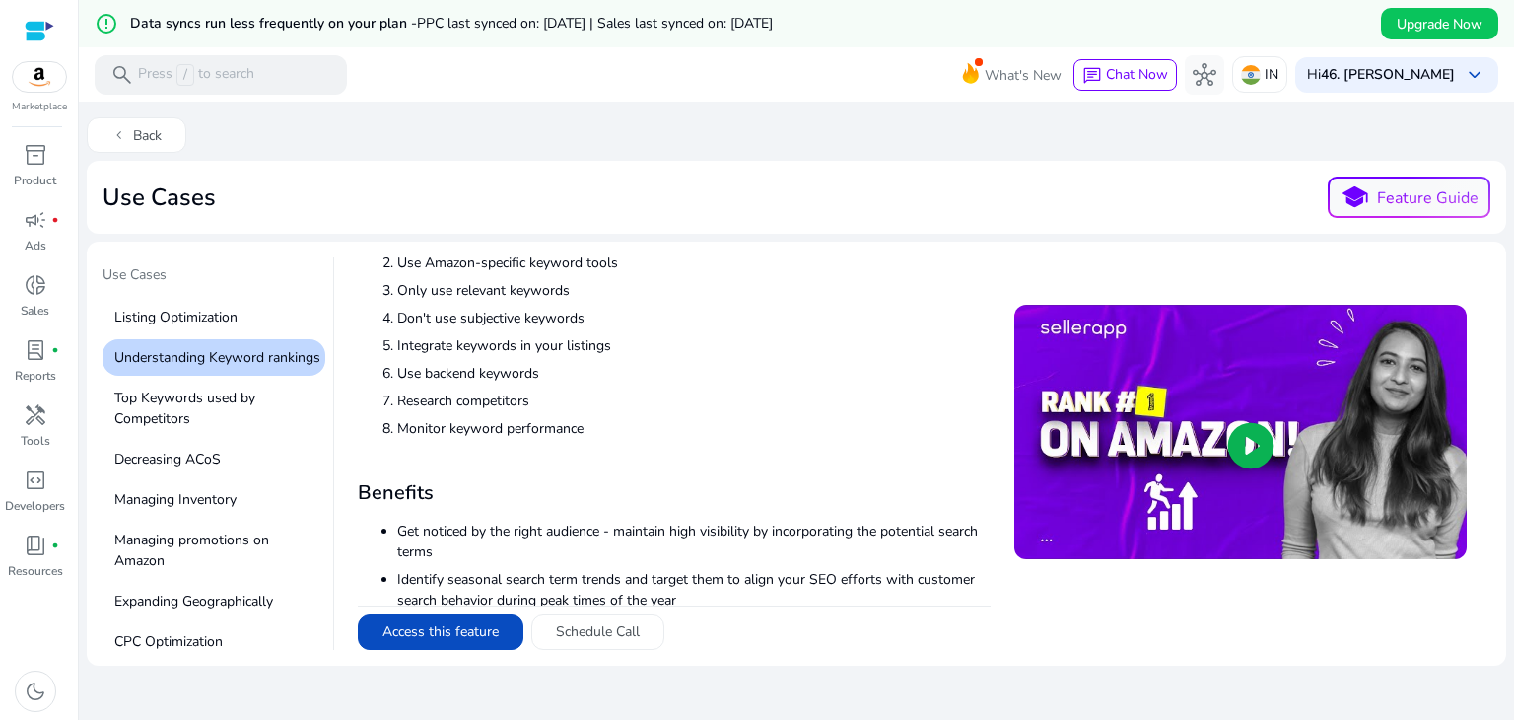
scroll to position [294, 0]
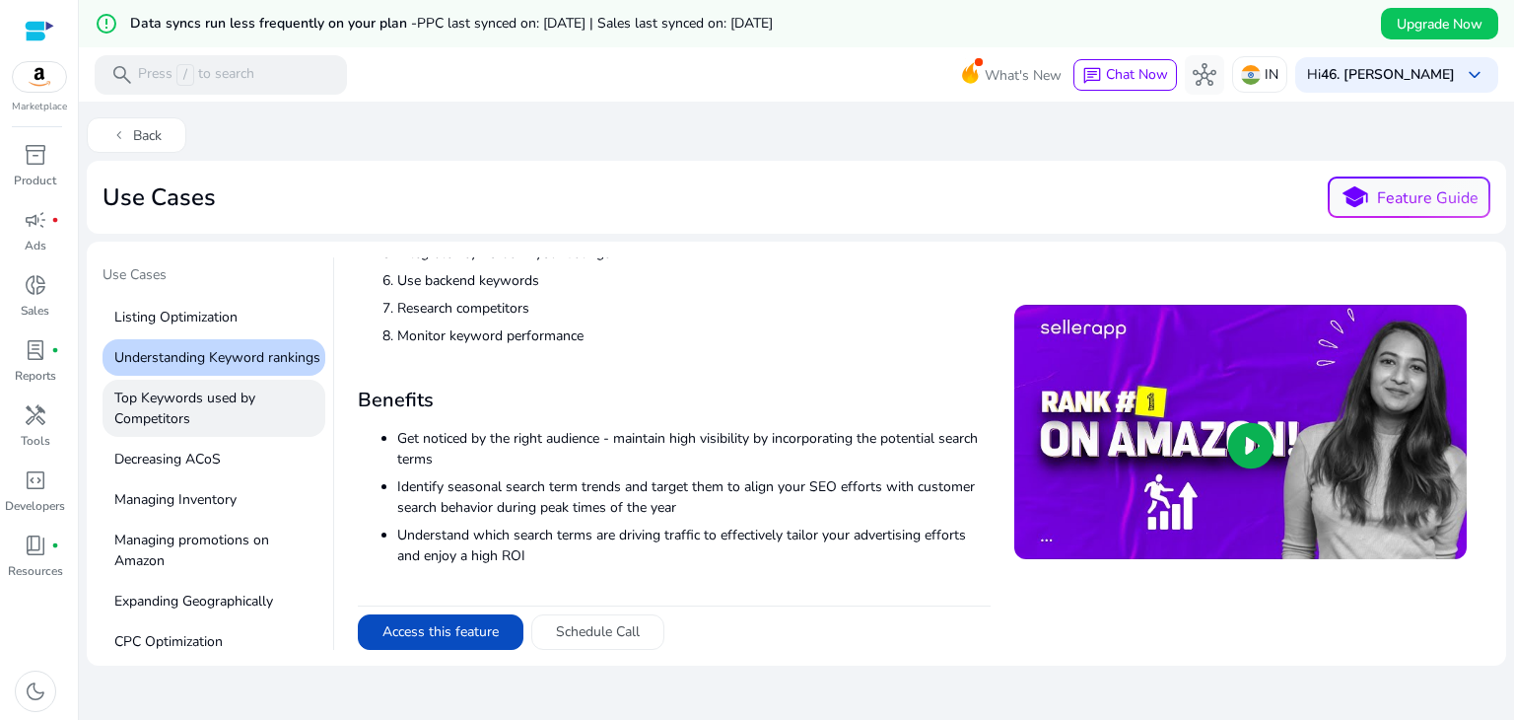
click at [251, 415] on p "Top Keywords used by Competitors" at bounding box center [214, 408] width 223 height 57
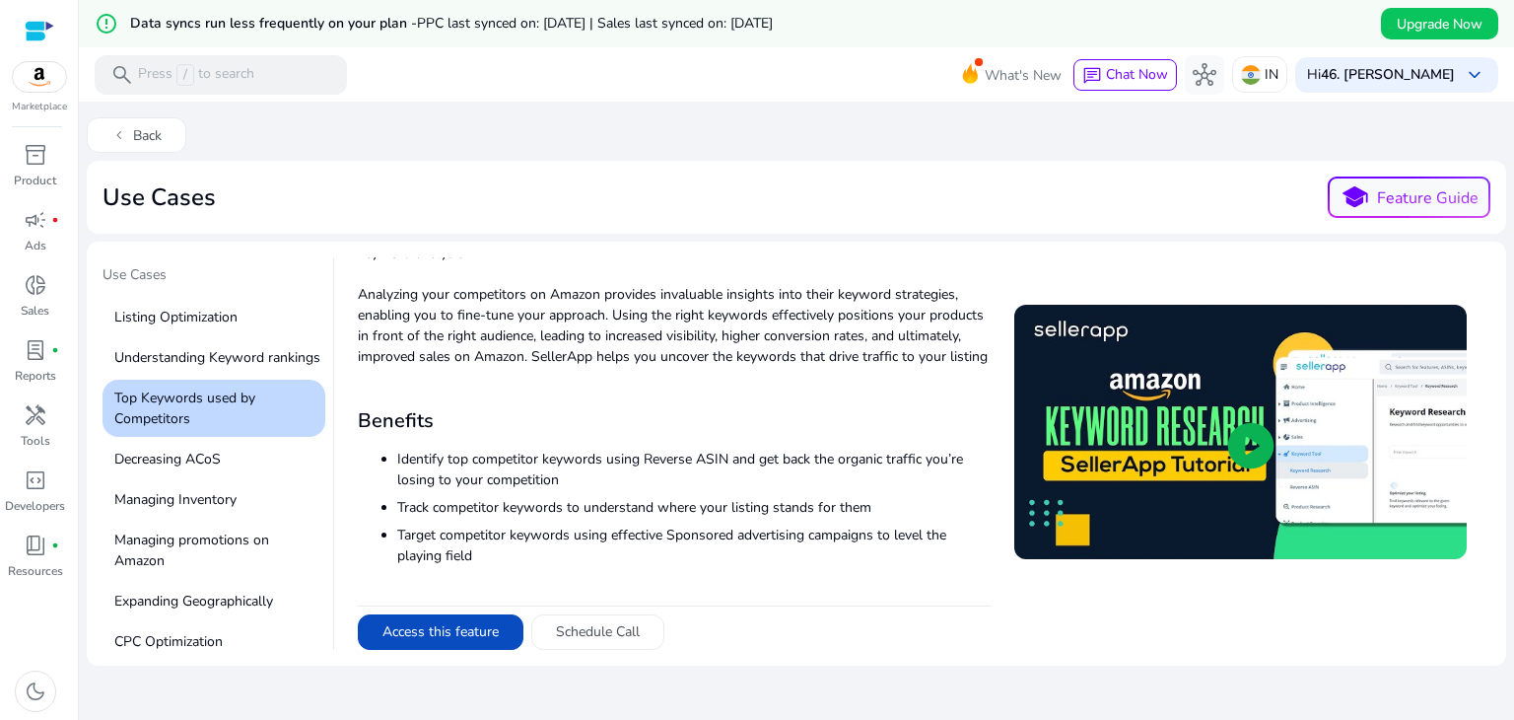
scroll to position [162, 0]
click at [193, 477] on p "Decreasing ACoS" at bounding box center [214, 459] width 223 height 36
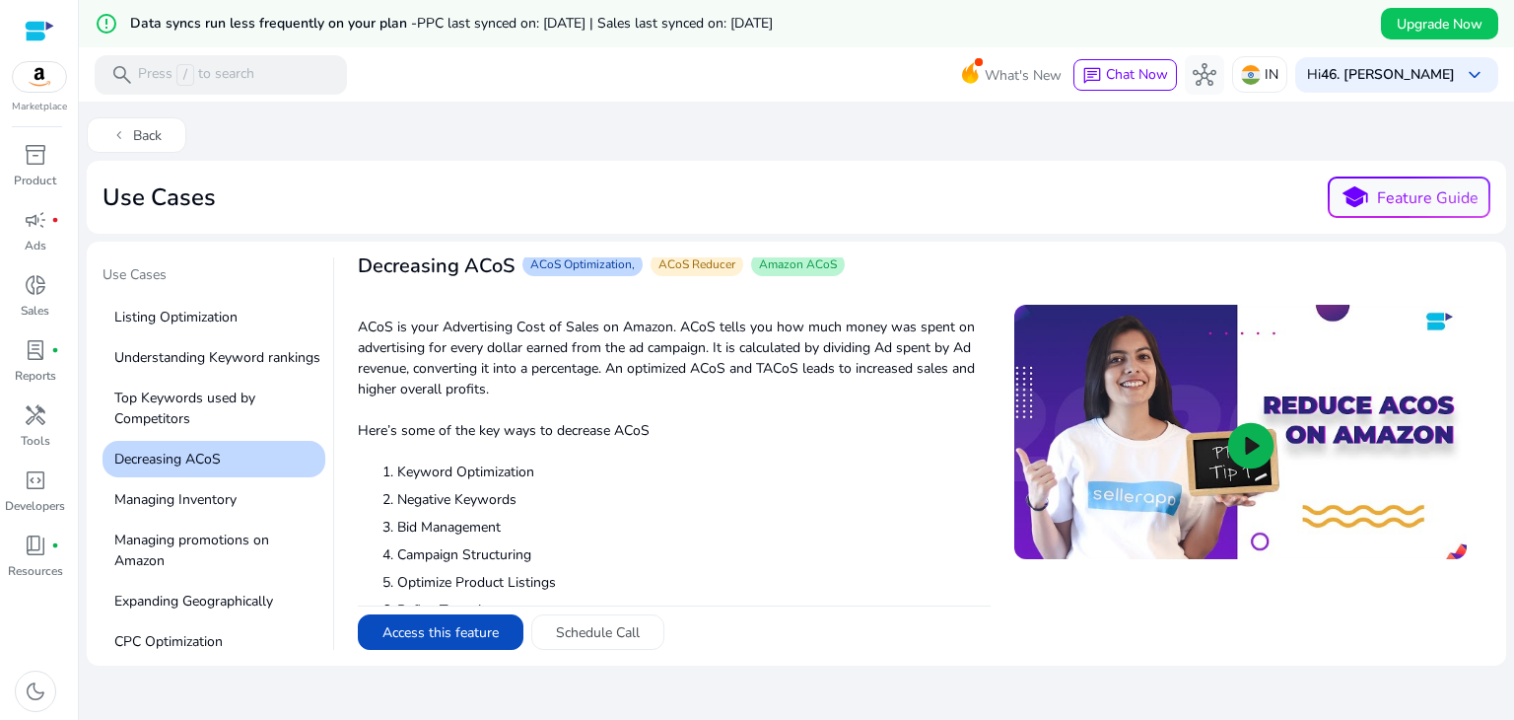
scroll to position [0, 0]
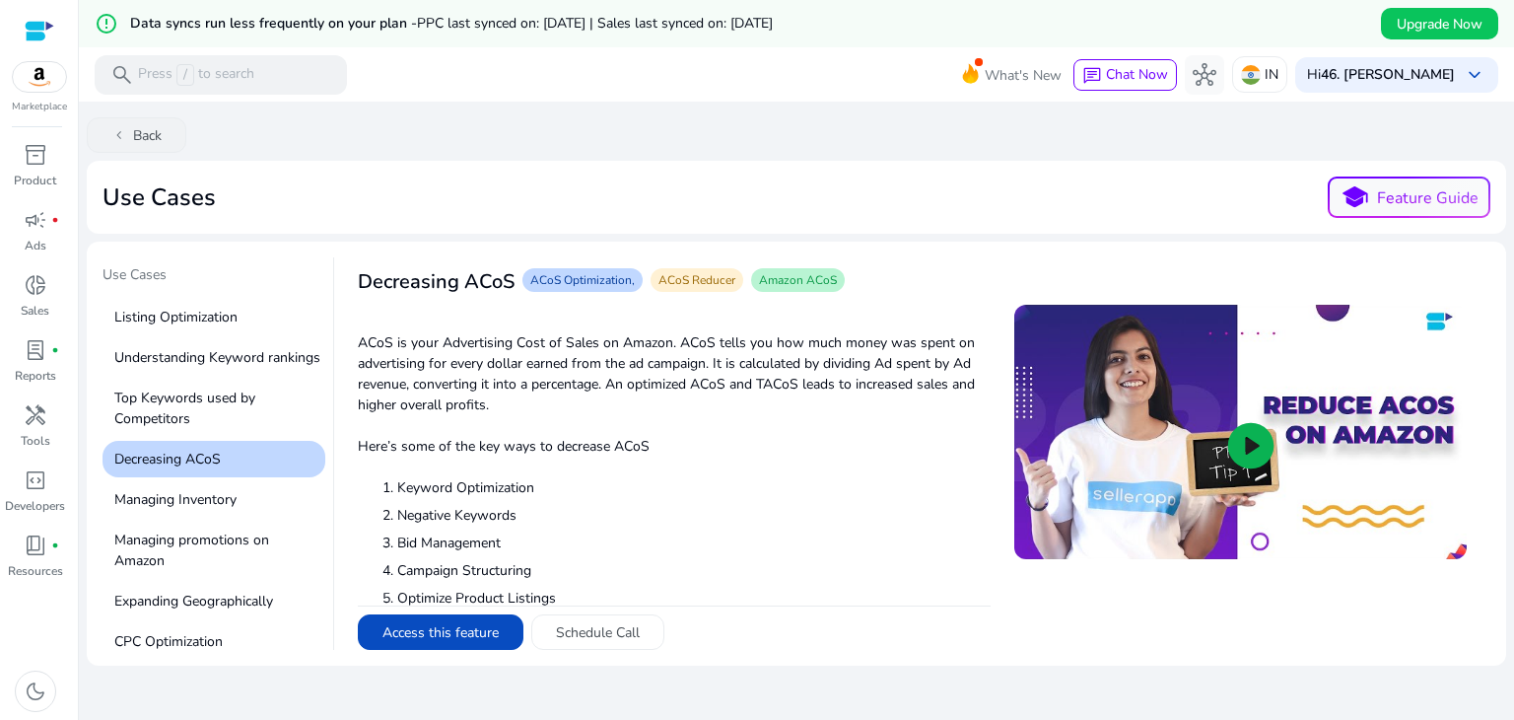
click at [153, 135] on button "chevron_left Back" at bounding box center [137, 134] width 100 height 35
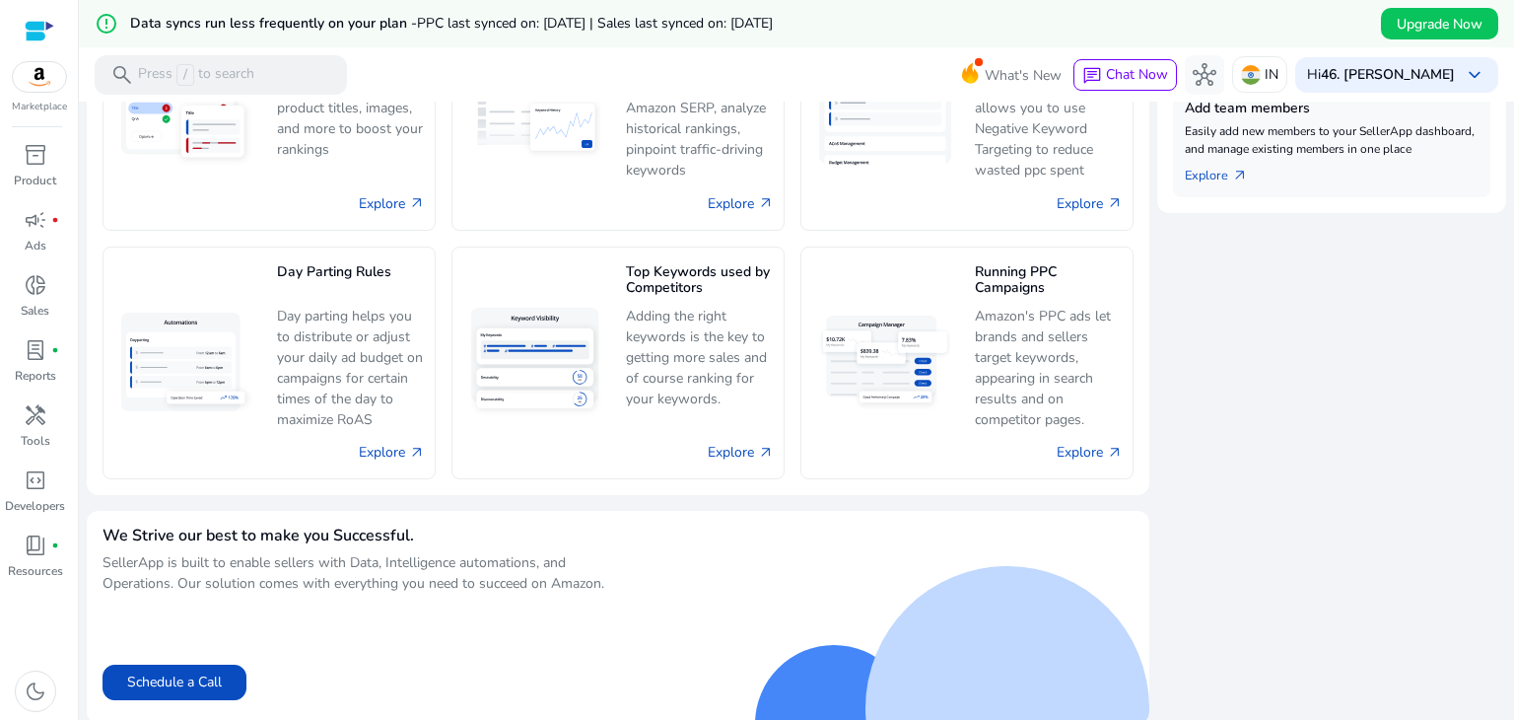
scroll to position [903, 0]
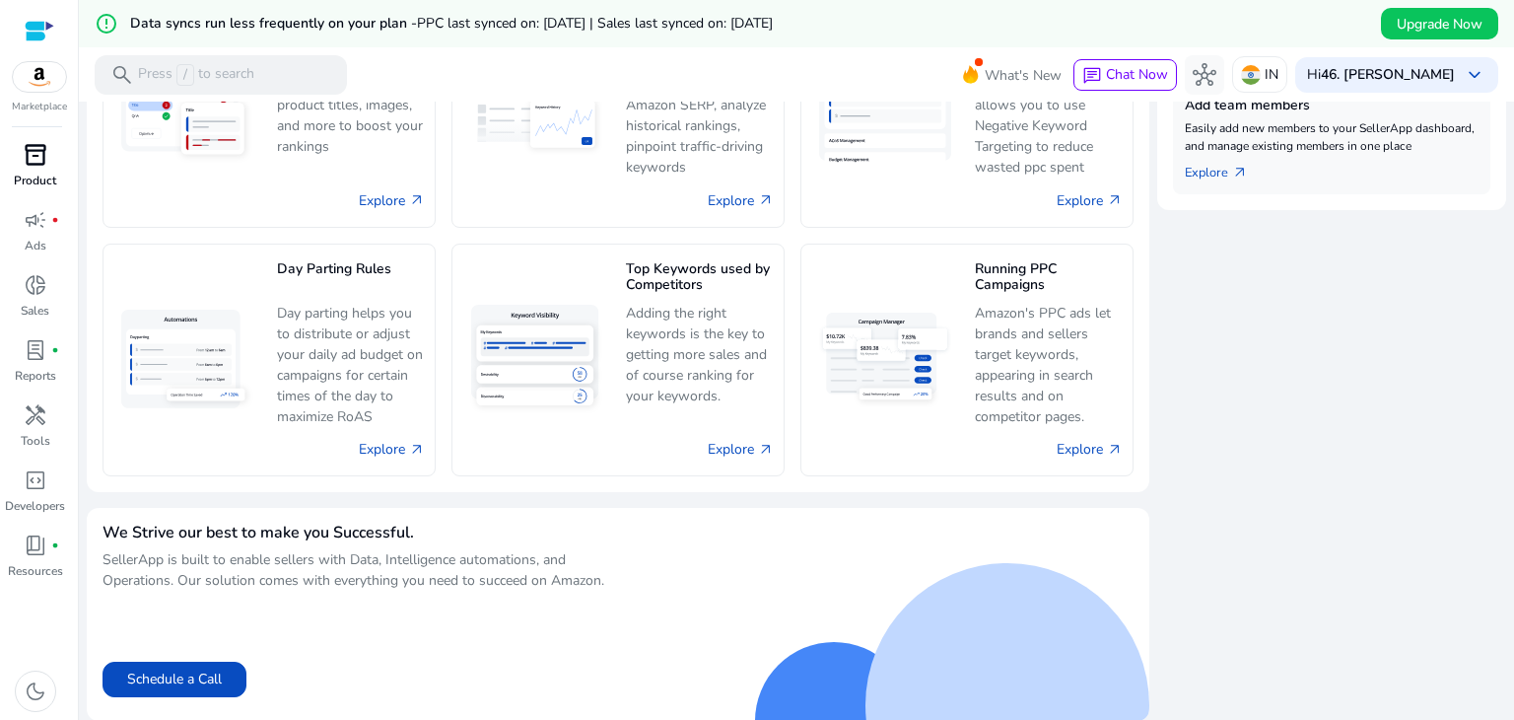
click at [29, 163] on span "inventory_2" at bounding box center [36, 155] width 24 height 24
